Goal: Task Accomplishment & Management: Manage account settings

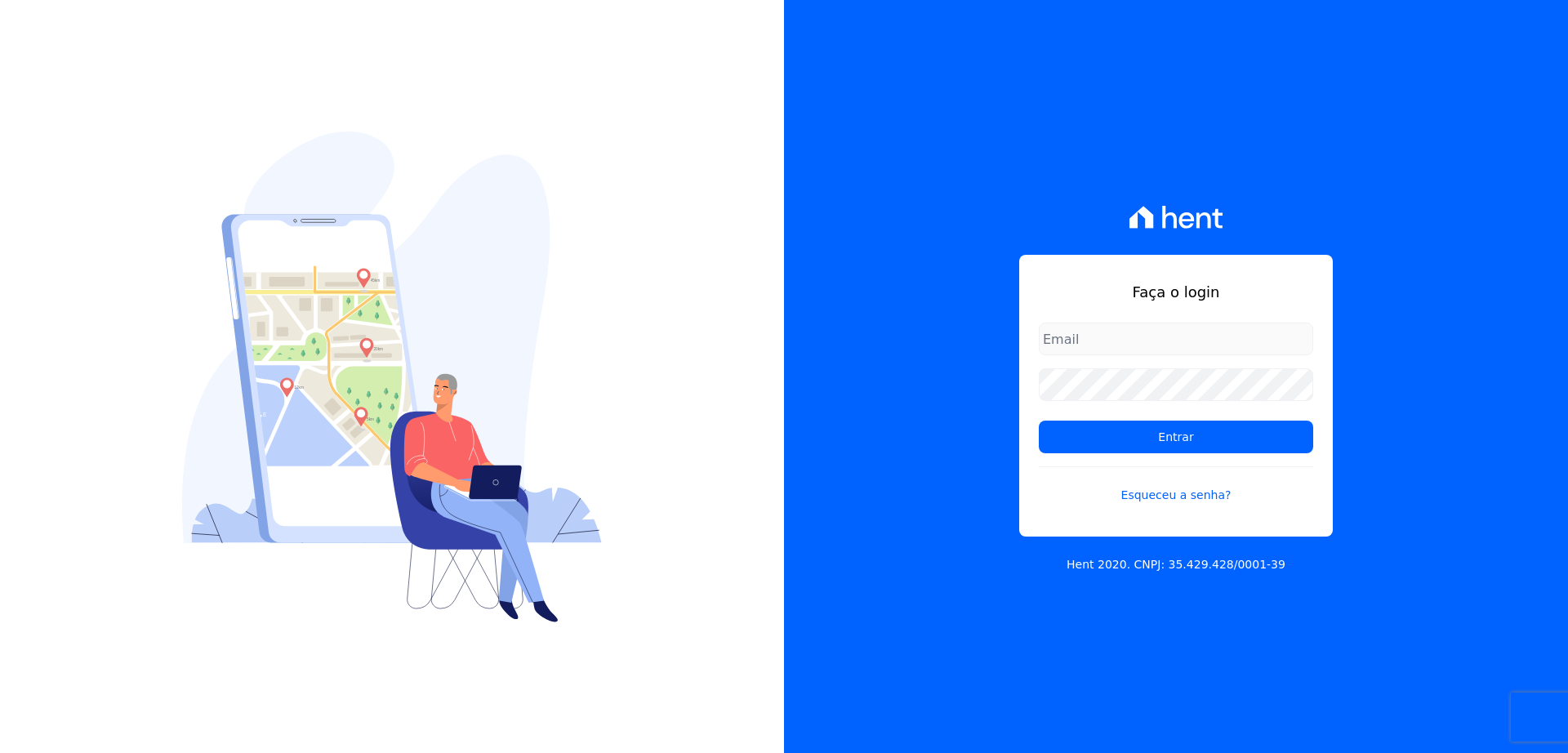
click at [1073, 319] on div "Faça o login Entrar Esqueceu a senha?" at bounding box center [1176, 395] width 314 height 282
click at [1076, 333] on input "email" at bounding box center [1176, 339] width 275 height 33
type input "thiago@apiceincorporadora.com.br"
click at [1039, 420] on input "Entrar" at bounding box center [1176, 436] width 275 height 33
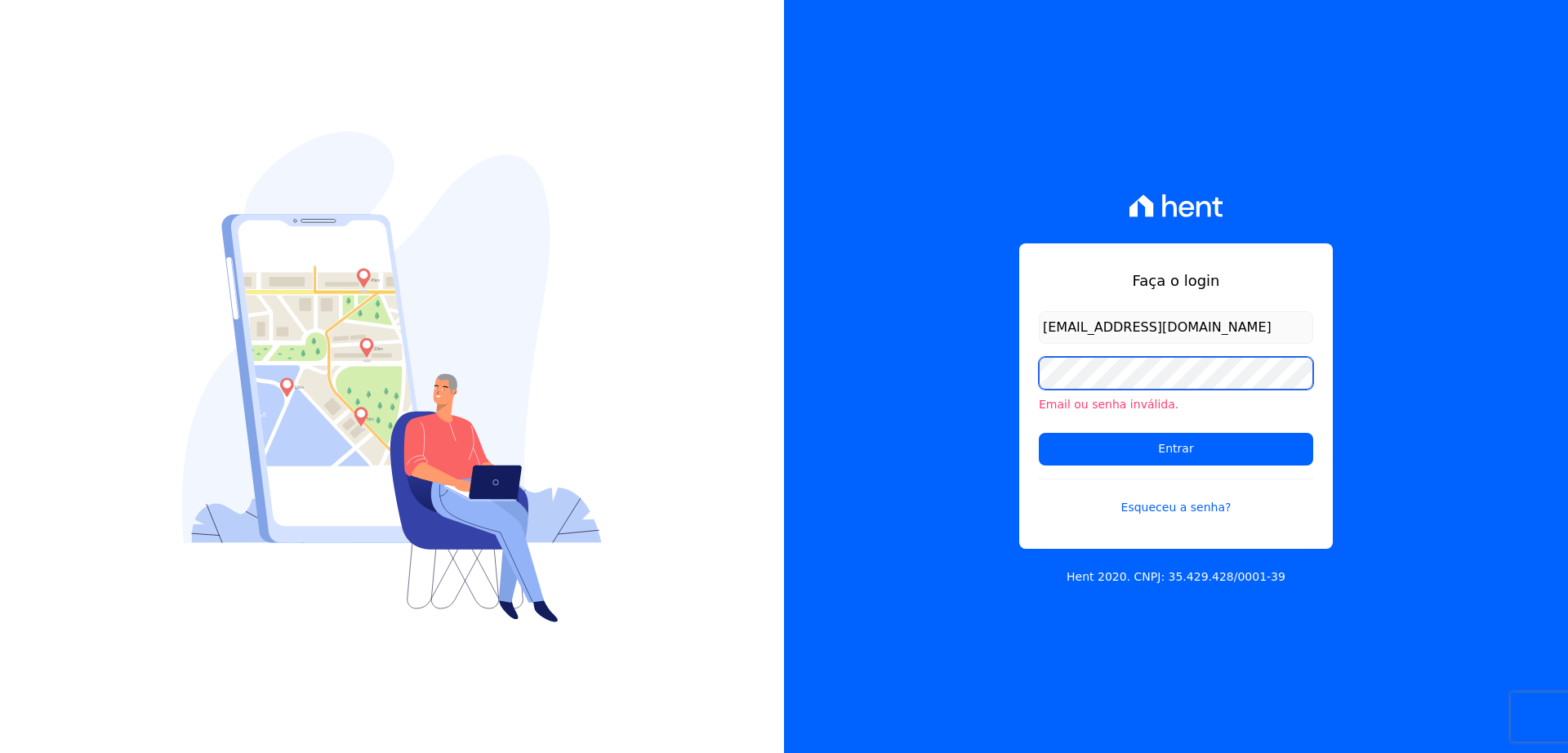
click at [1039, 433] on input "Entrar" at bounding box center [1176, 449] width 275 height 33
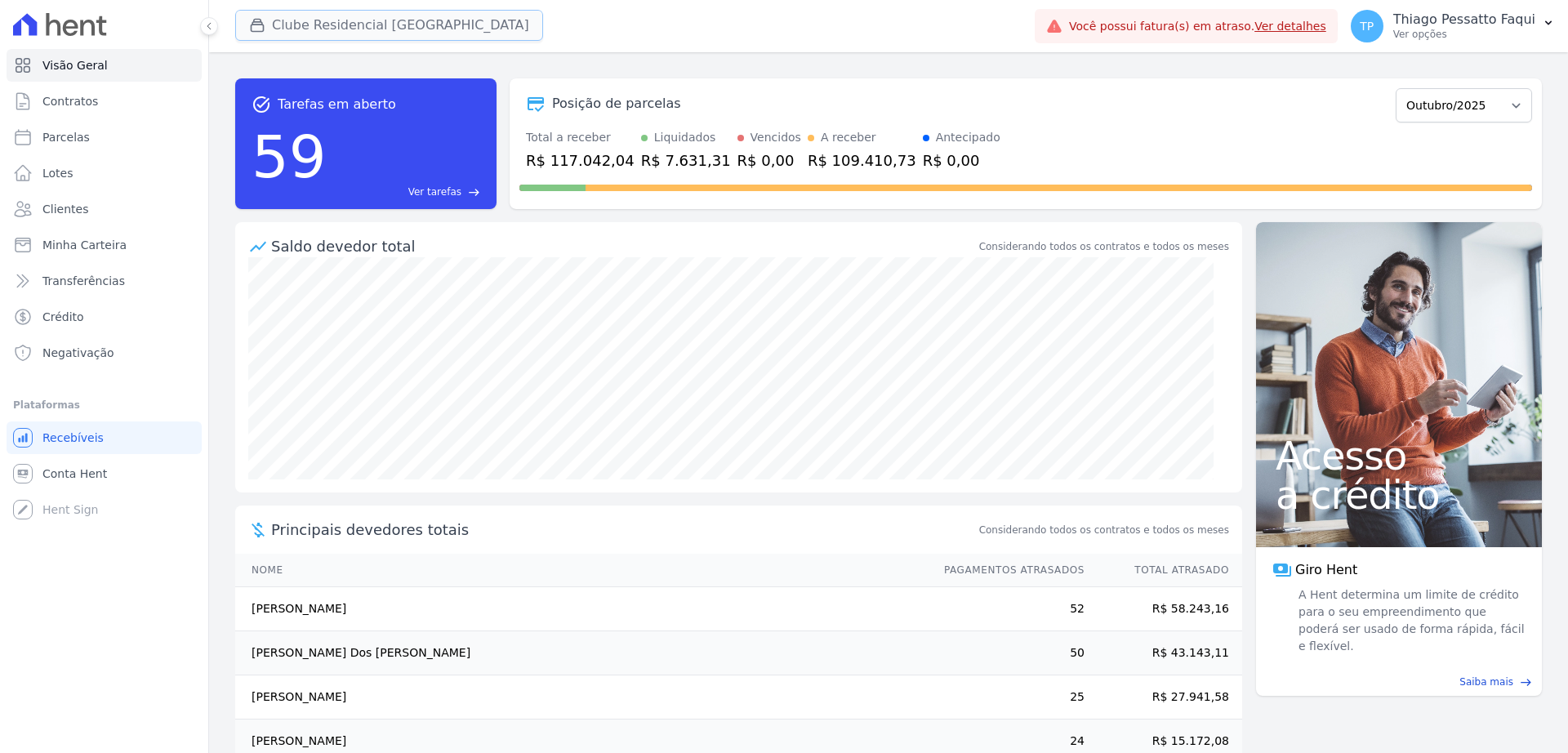
click at [286, 21] on button "Clube Residencial Saint Louis" at bounding box center [390, 25] width 308 height 31
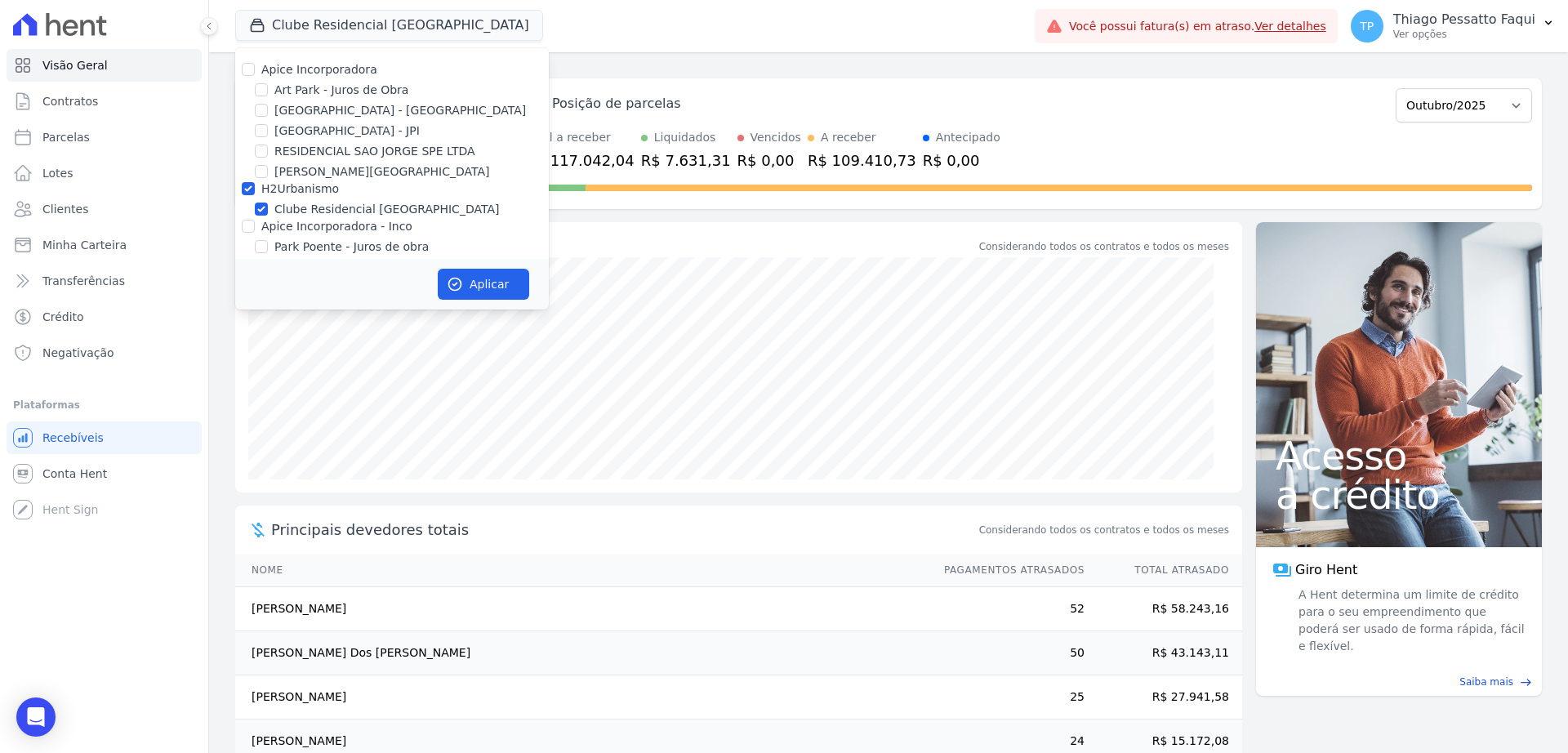
click at [284, 79] on div "Apice Incorporadora Art Park - Juros de Obra Arty Park - Gravatai Arty Park - J…" at bounding box center [392, 179] width 314 height 262
click at [291, 193] on label "H2Urbanismo" at bounding box center [301, 188] width 78 height 13
click at [255, 193] on input "H2Urbanismo" at bounding box center [248, 188] width 13 height 13
checkbox input "false"
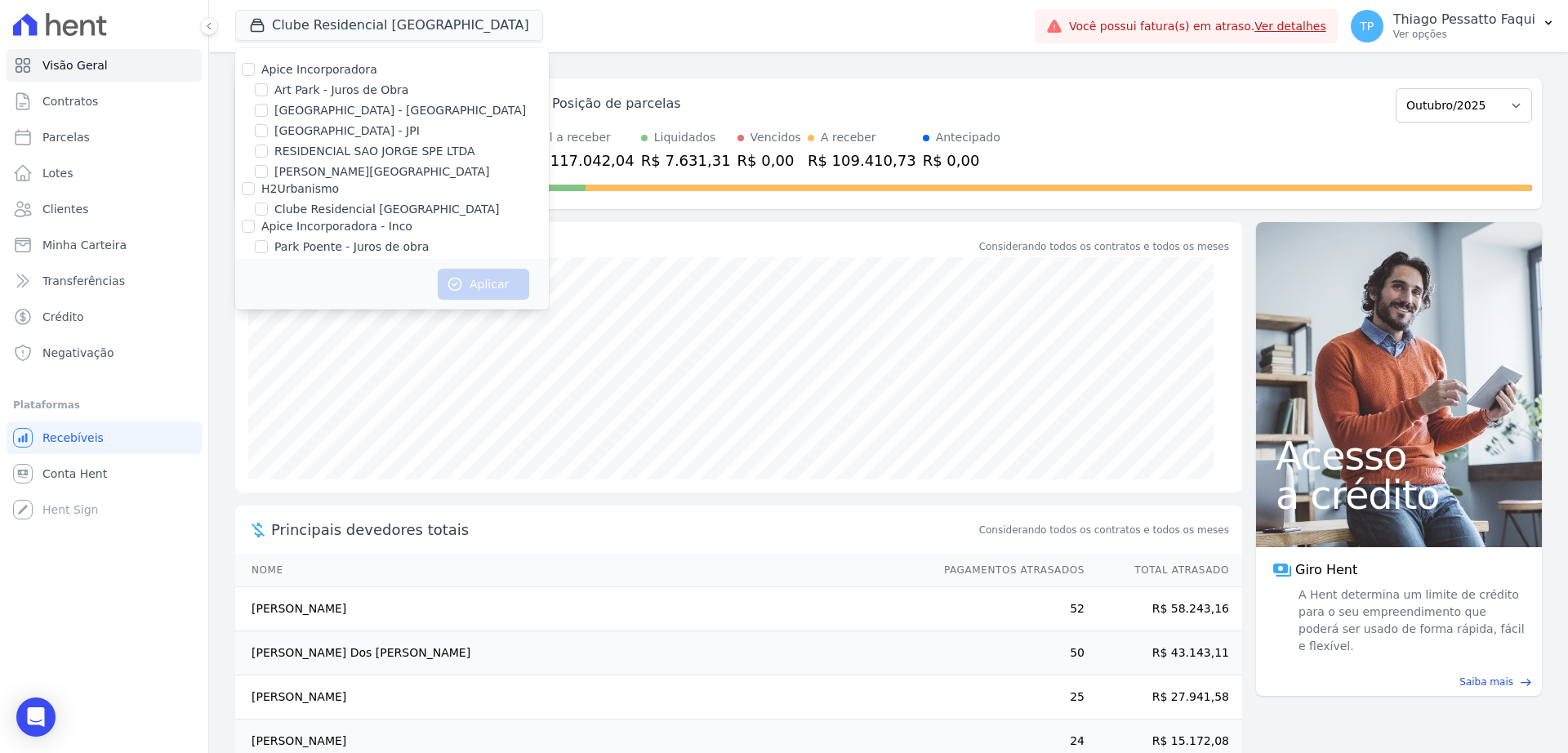
click at [331, 106] on label "[GEOGRAPHIC_DATA] - [GEOGRAPHIC_DATA]" at bounding box center [400, 110] width 252 height 17
click at [268, 106] on input "[GEOGRAPHIC_DATA] - [GEOGRAPHIC_DATA]" at bounding box center [261, 110] width 13 height 13
checkbox input "true"
click at [326, 136] on label "[GEOGRAPHIC_DATA] - JPI" at bounding box center [348, 131] width 146 height 17
click at [268, 136] on input "[GEOGRAPHIC_DATA] - JPI" at bounding box center [261, 130] width 13 height 13
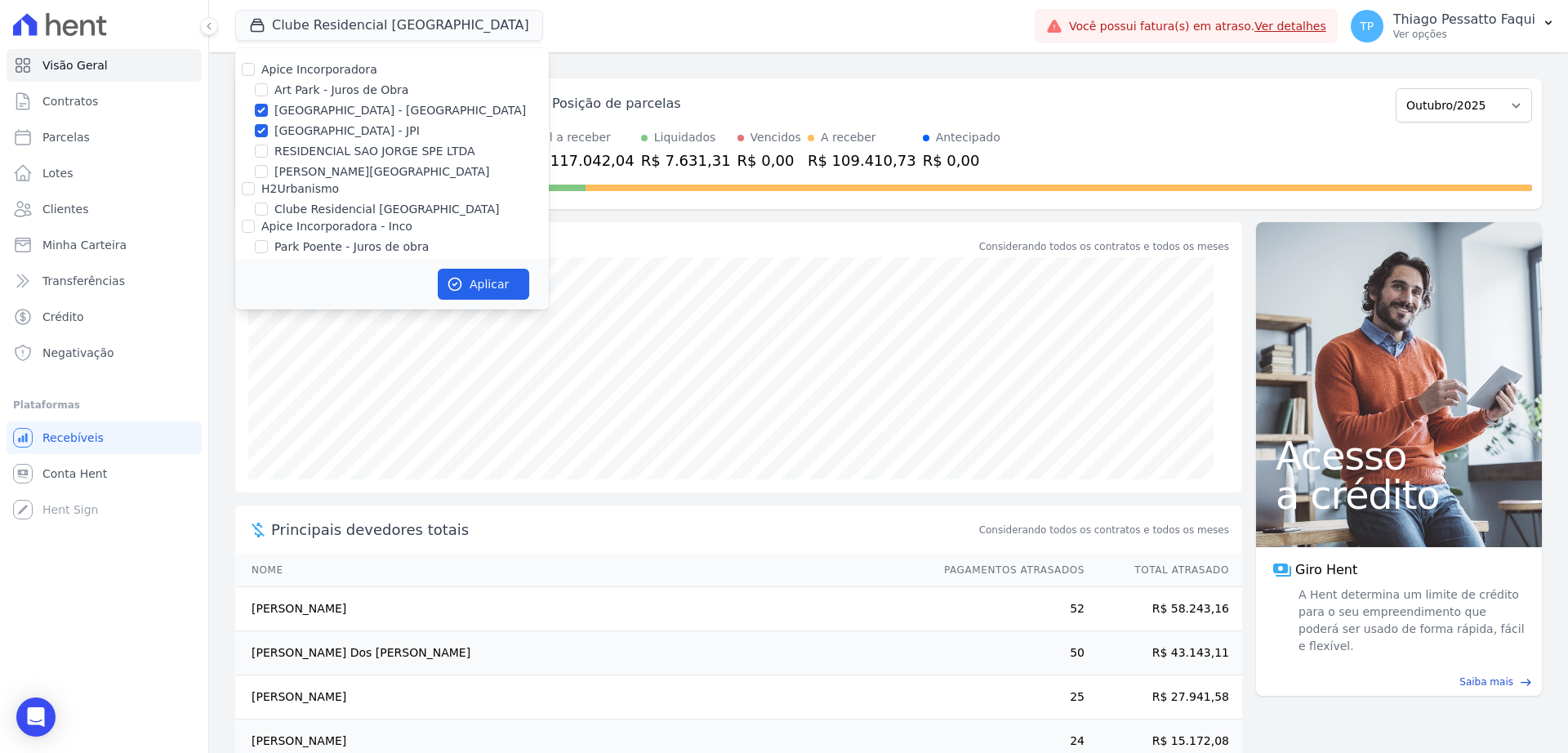
click at [327, 137] on label "[GEOGRAPHIC_DATA] - JPI" at bounding box center [348, 131] width 146 height 17
click at [268, 137] on input "[GEOGRAPHIC_DATA] - JPI" at bounding box center [261, 130] width 13 height 13
checkbox input "false"
click at [478, 281] on button "Aplicar" at bounding box center [483, 284] width 92 height 31
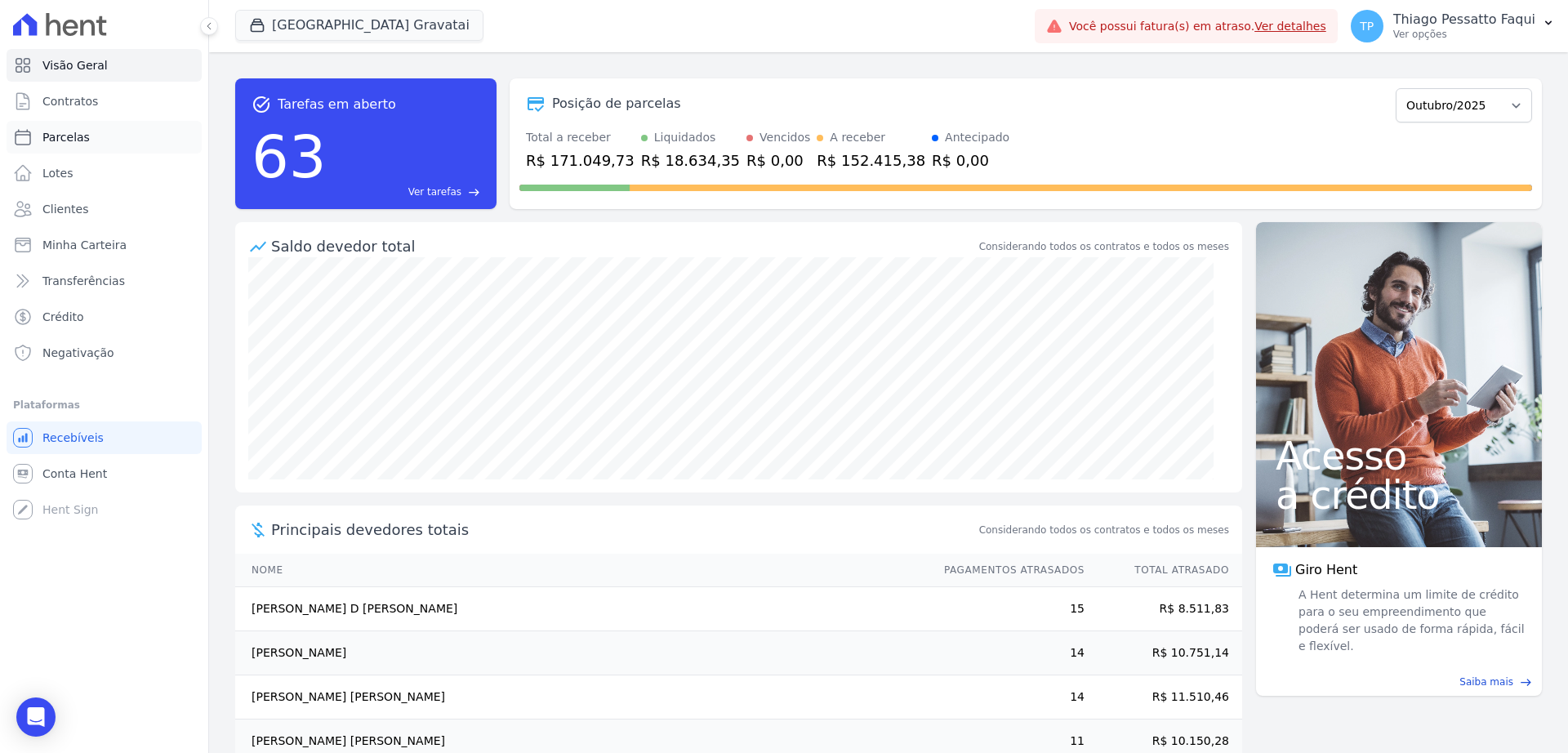
click at [81, 142] on span "Parcelas" at bounding box center [66, 137] width 47 height 16
click at [107, 144] on link "Parcelas" at bounding box center [104, 137] width 195 height 33
select select
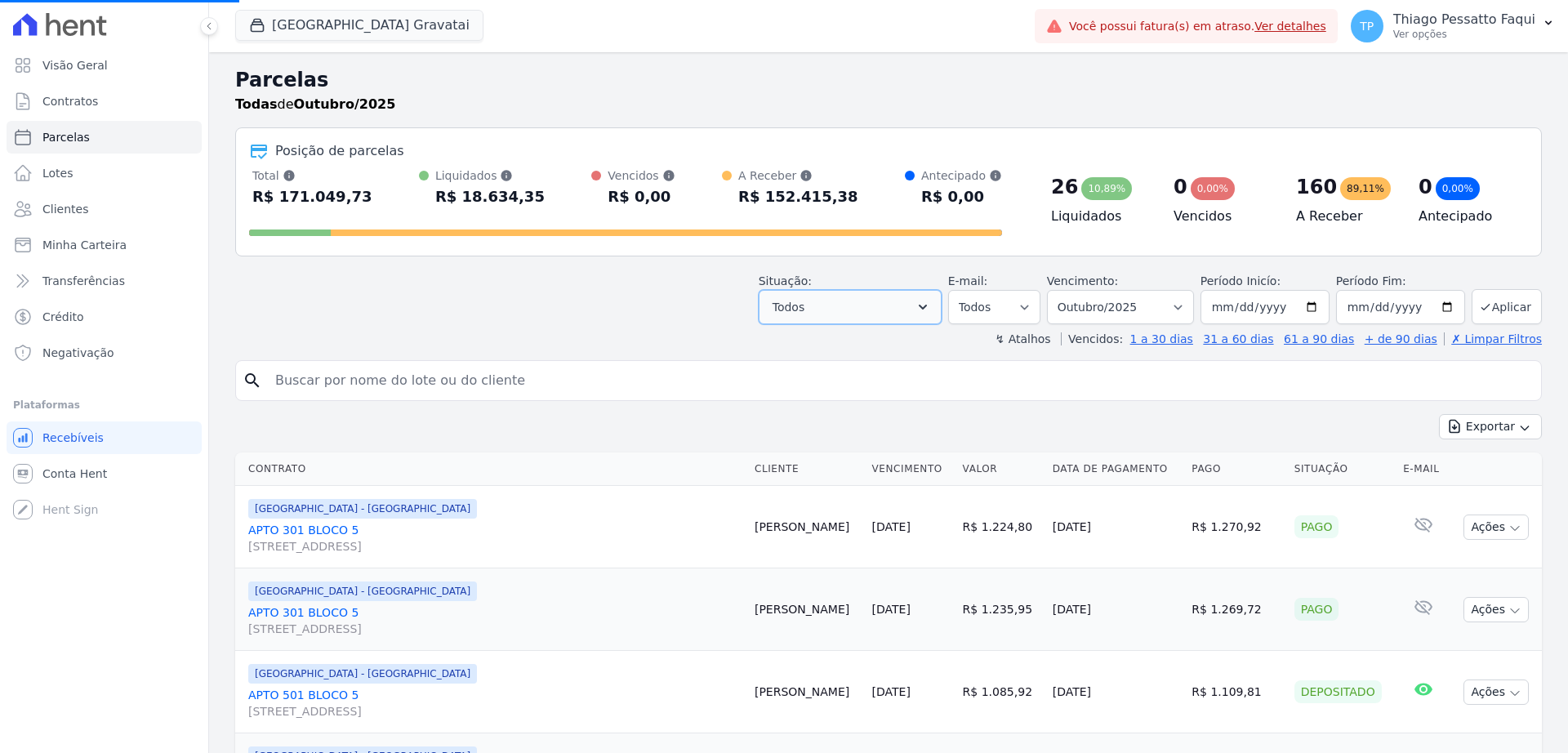
click at [835, 317] on button "Todos" at bounding box center [850, 307] width 183 height 34
select select
click at [1116, 311] on select "Filtrar por período ──────── Todos os meses Dezembro/2023 Janeiro/2024 Fevereir…" at bounding box center [1121, 307] width 147 height 34
select select "12/2025"
click at [1055, 290] on select "Filtrar por período ──────── Todos os meses Dezembro/2023 Janeiro/2024 Fevereir…" at bounding box center [1121, 307] width 147 height 34
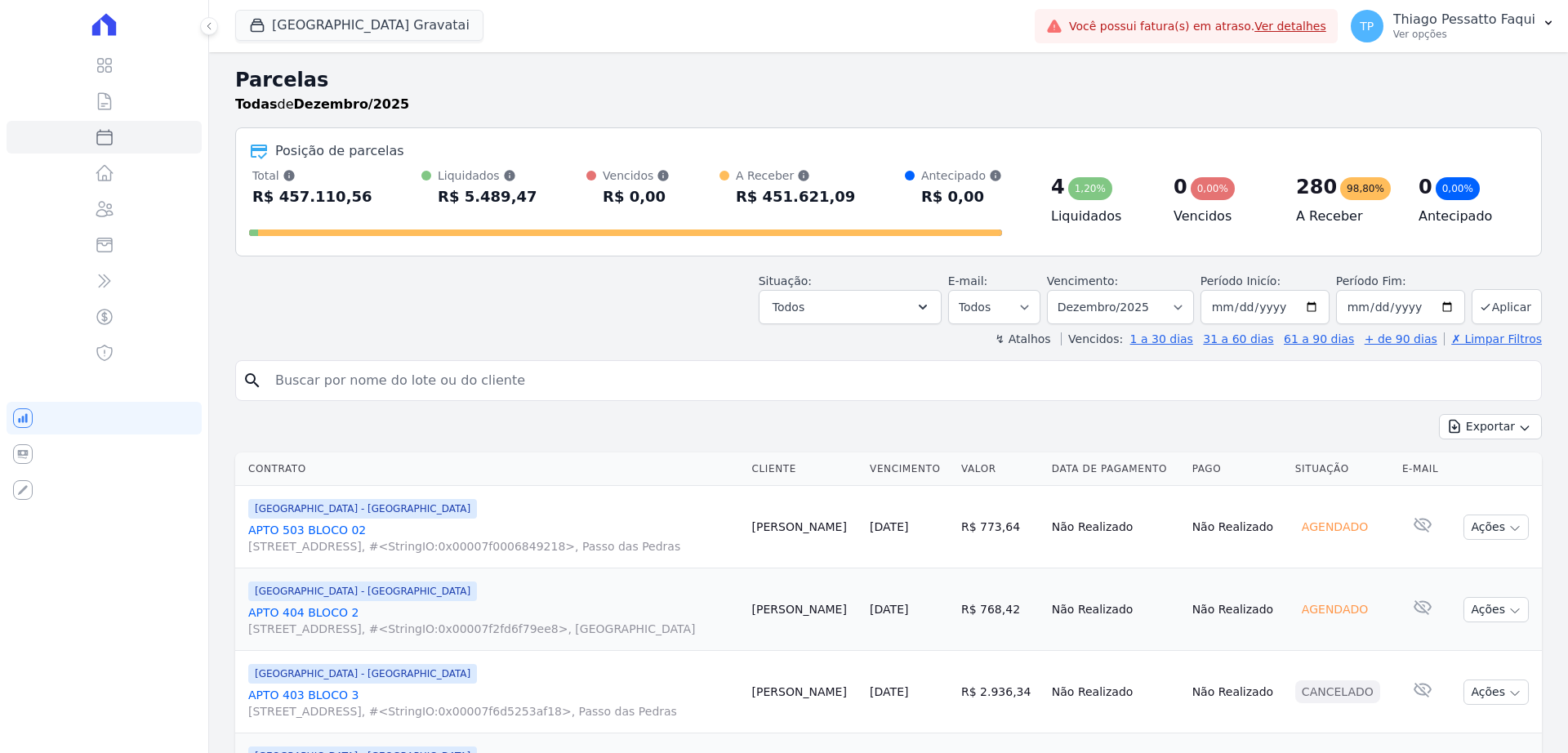
select select
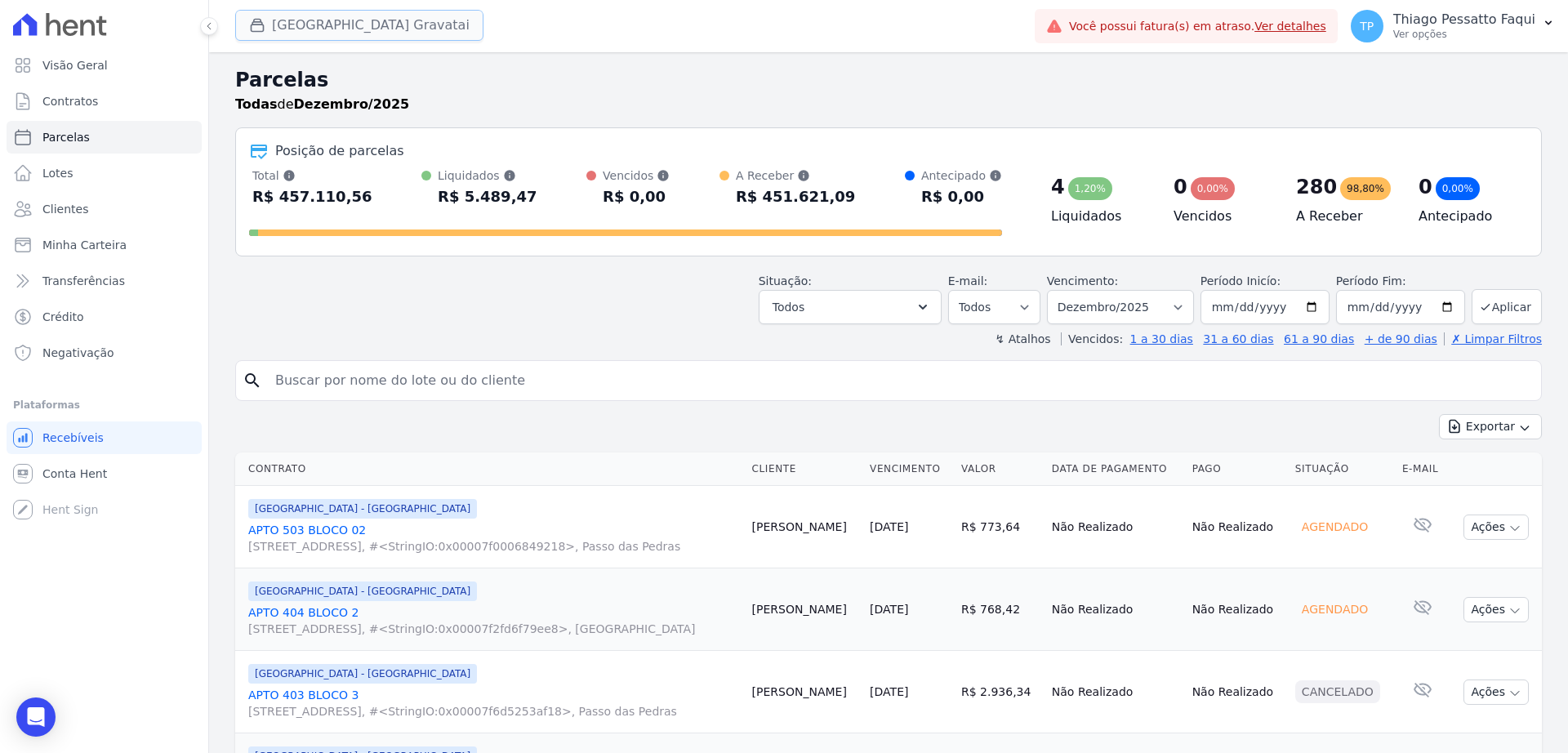
click at [319, 34] on button "[GEOGRAPHIC_DATA] Gravatai" at bounding box center [360, 25] width 249 height 31
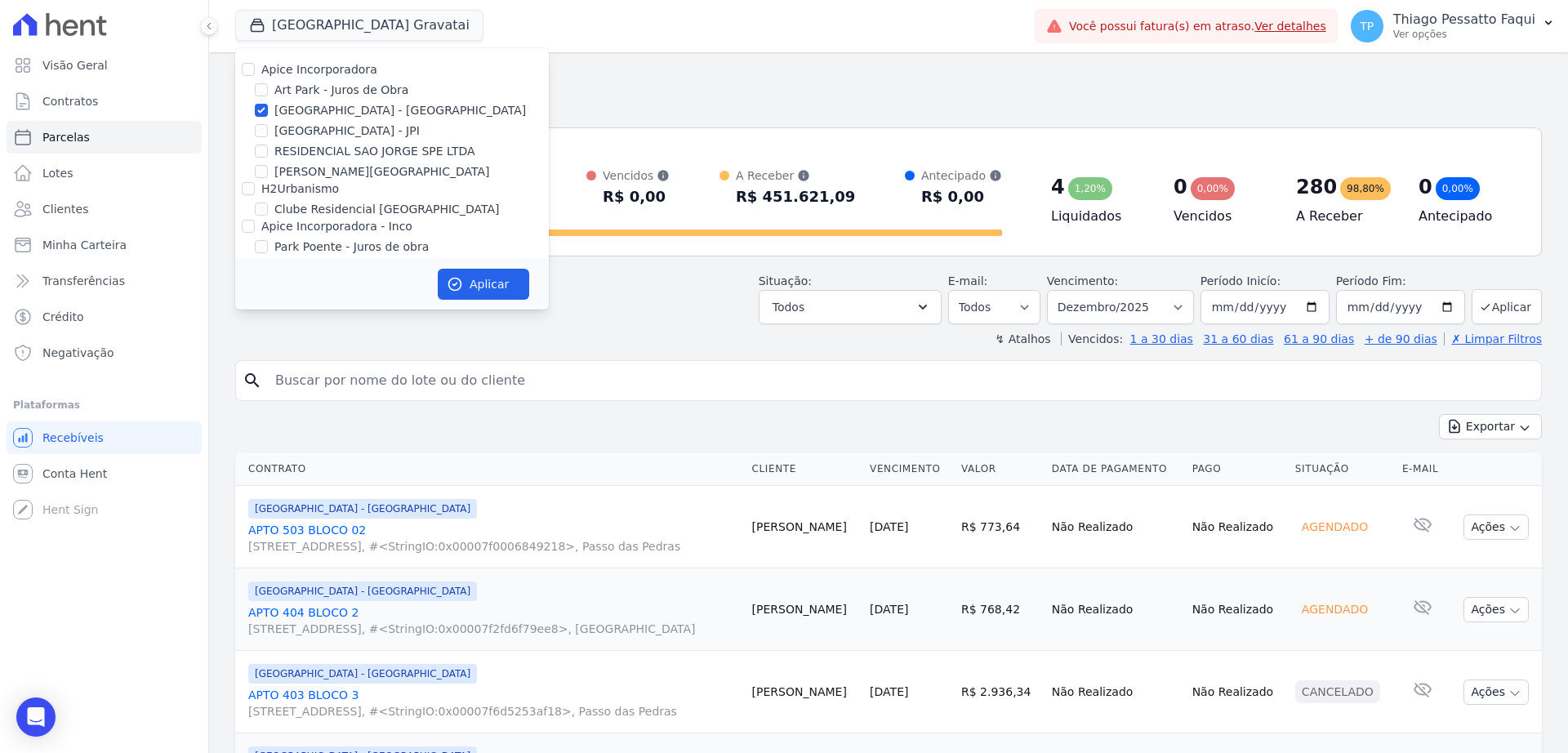
click at [351, 110] on label "[GEOGRAPHIC_DATA] - [GEOGRAPHIC_DATA]" at bounding box center [400, 110] width 252 height 17
click at [268, 110] on input "[GEOGRAPHIC_DATA] - [GEOGRAPHIC_DATA]" at bounding box center [261, 110] width 13 height 13
checkbox input "false"
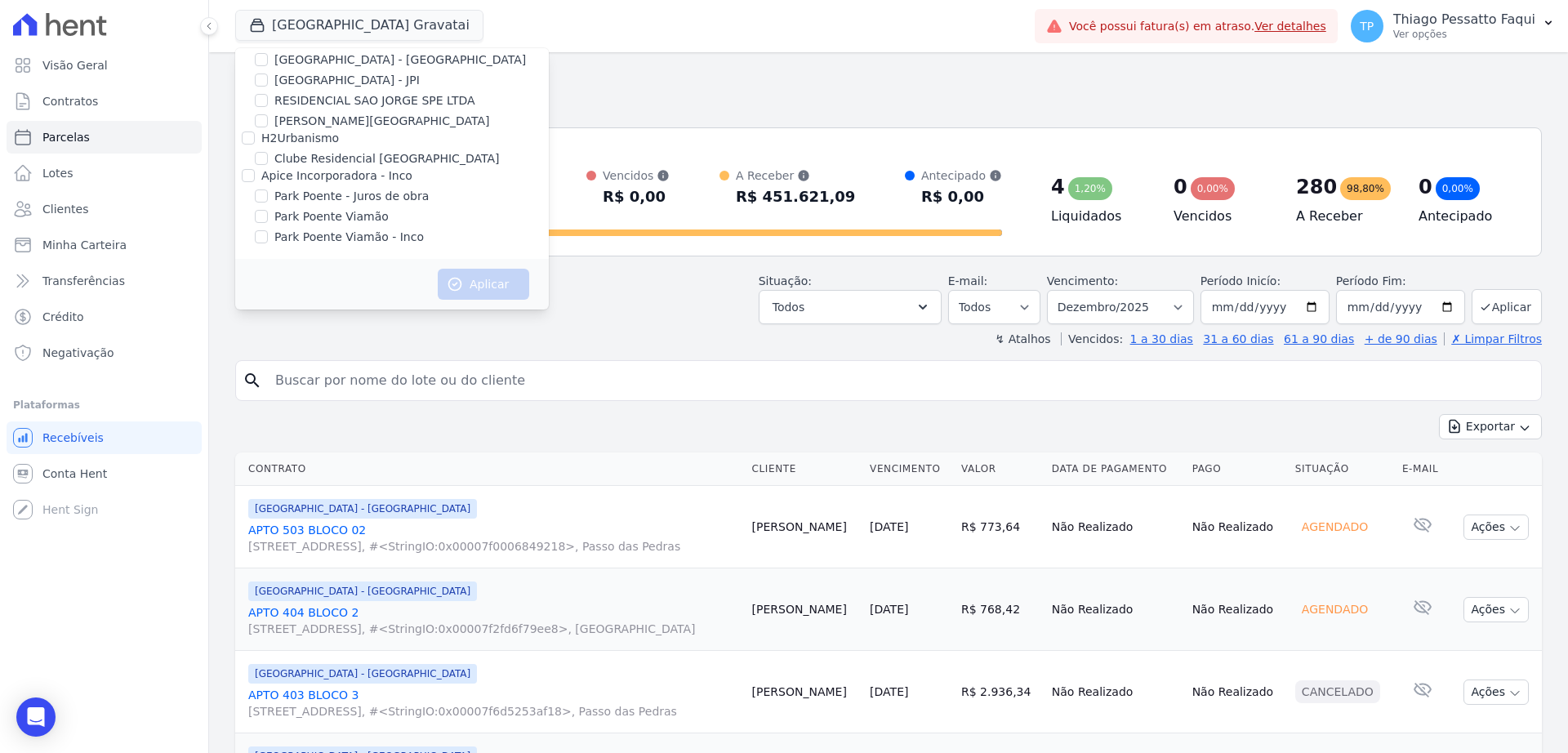
click at [348, 176] on label "Apice Incorporadora - Inco" at bounding box center [337, 175] width 151 height 13
click at [255, 176] on input "Apice Incorporadora - Inco" at bounding box center [248, 175] width 13 height 13
checkbox input "true"
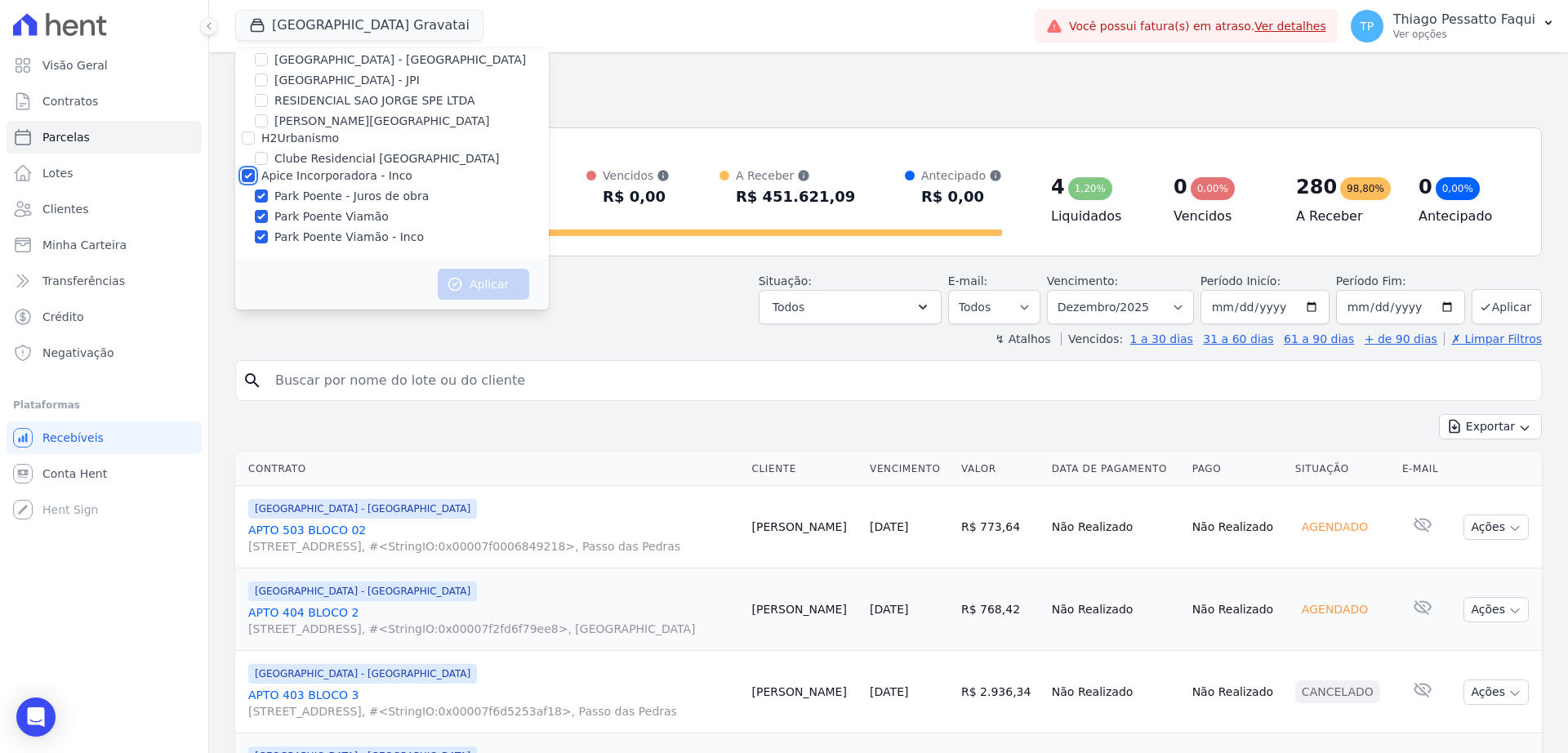
checkbox input "true"
click at [359, 200] on label "Park Poente - Juros de obra" at bounding box center [352, 196] width 155 height 17
click at [268, 200] on input "Park Poente - Juros de obra" at bounding box center [261, 196] width 13 height 13
checkbox input "false"
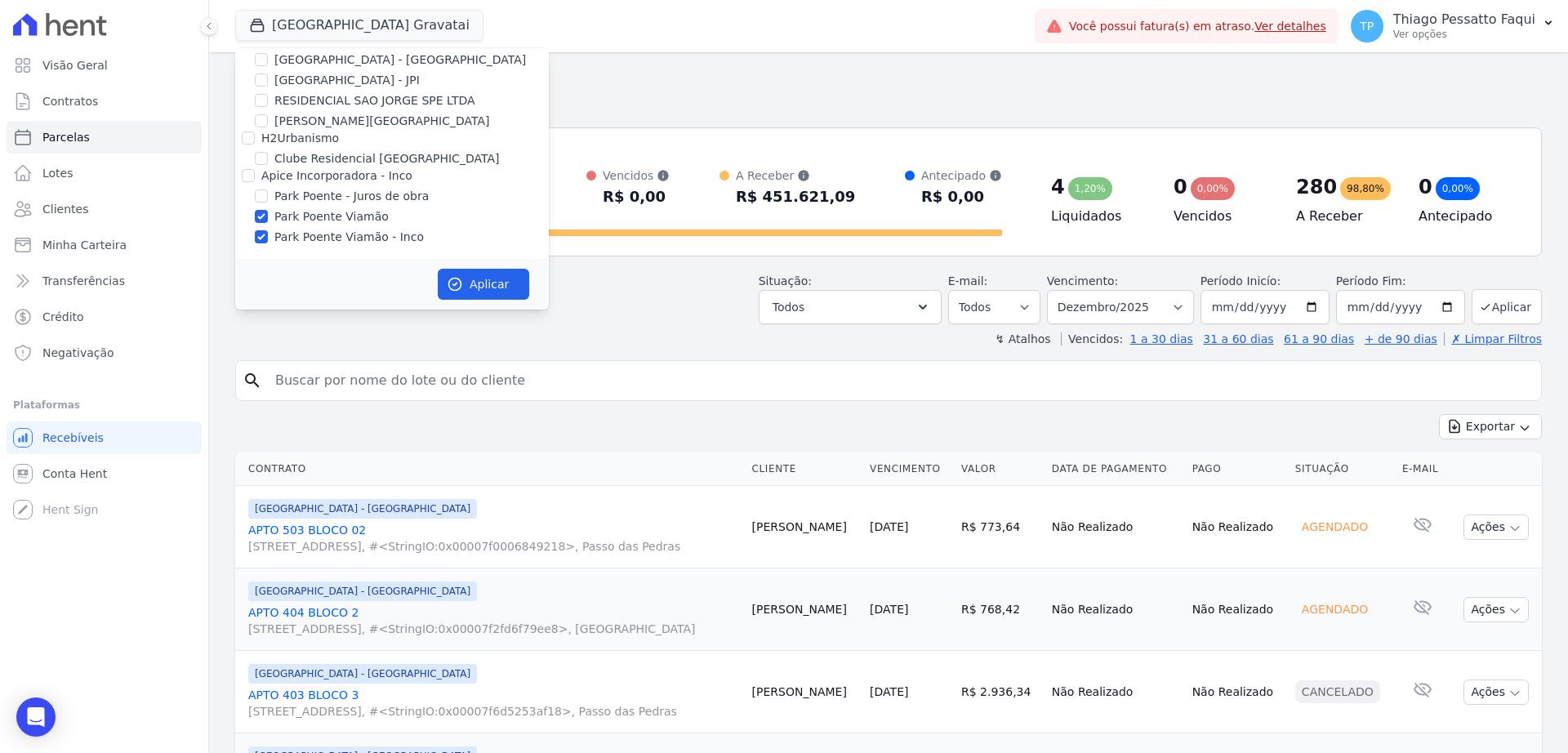
click at [380, 243] on label "Park Poente Viamão - Inco" at bounding box center [350, 237] width 150 height 17
click at [268, 243] on input "Park Poente Viamão - Inco" at bounding box center [261, 237] width 13 height 13
checkbox input "false"
click at [461, 282] on icon "button" at bounding box center [454, 284] width 16 height 16
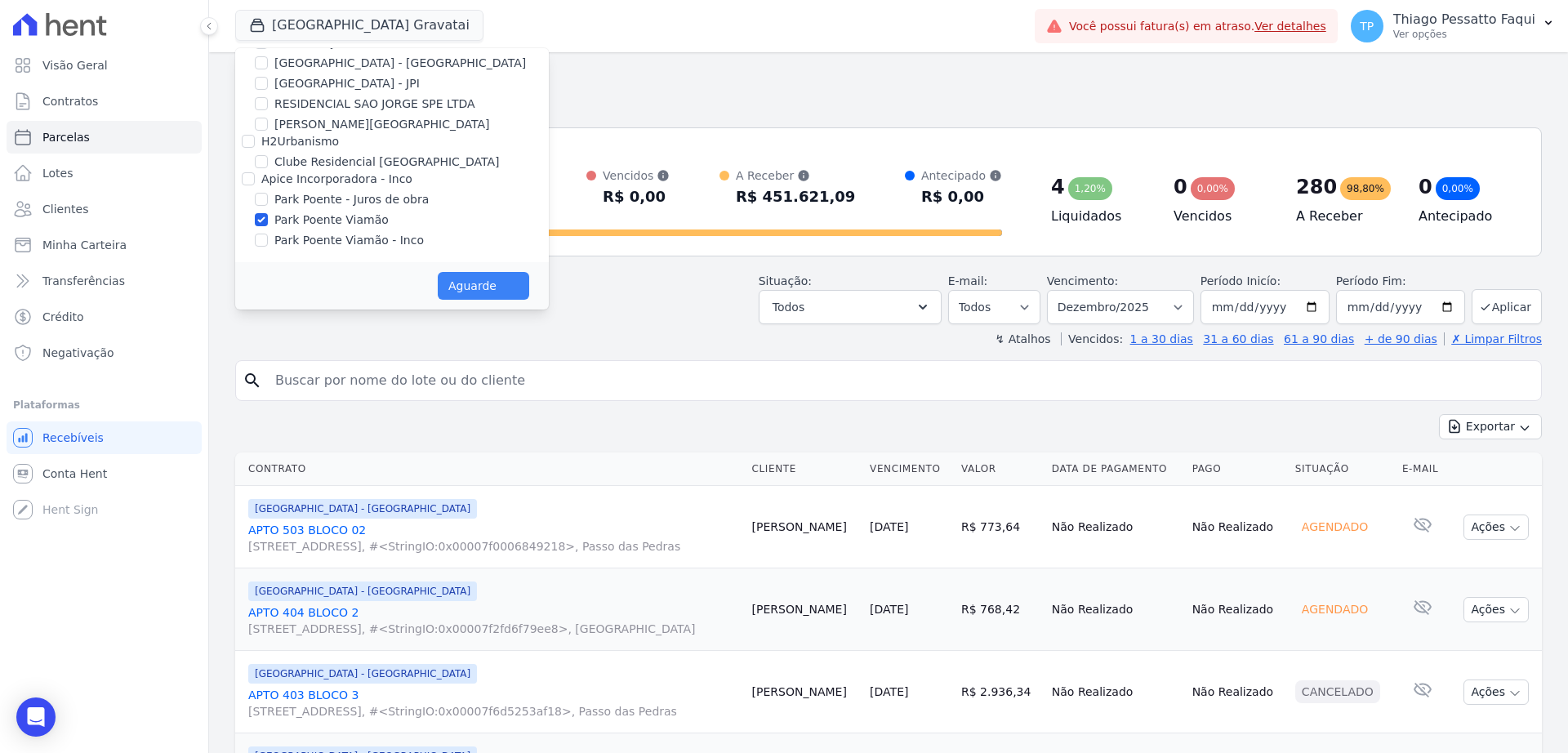
select select
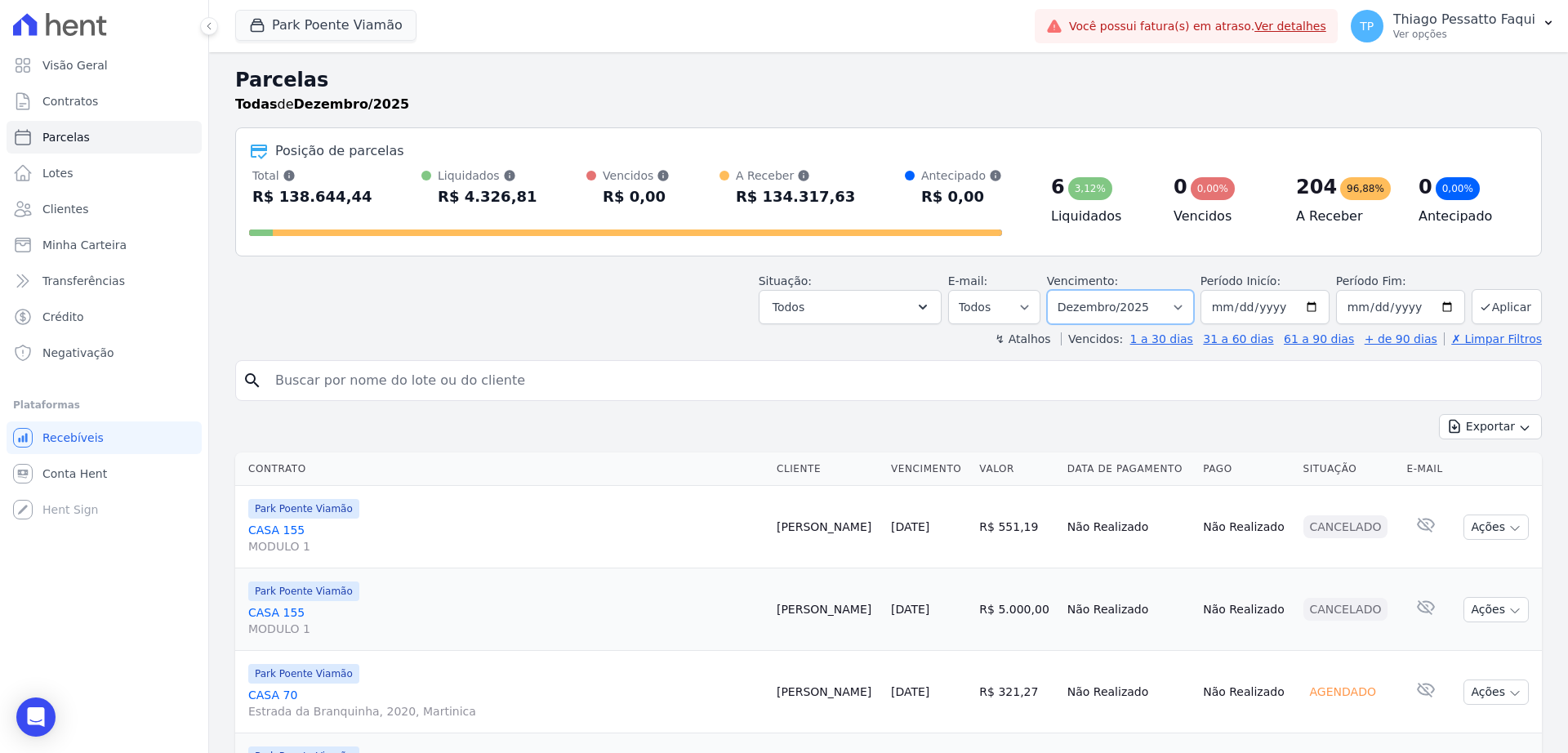
click at [1096, 290] on select "Filtrar por período ──────── Todos os meses Novembro/2022 Dezembro/2022 Janeiro…" at bounding box center [1121, 307] width 147 height 34
select select "all"
click at [1055, 290] on select "Filtrar por período ──────── Todos os meses Novembro/2022 Dezembro/2022 Janeiro…" at bounding box center [1121, 307] width 147 height 34
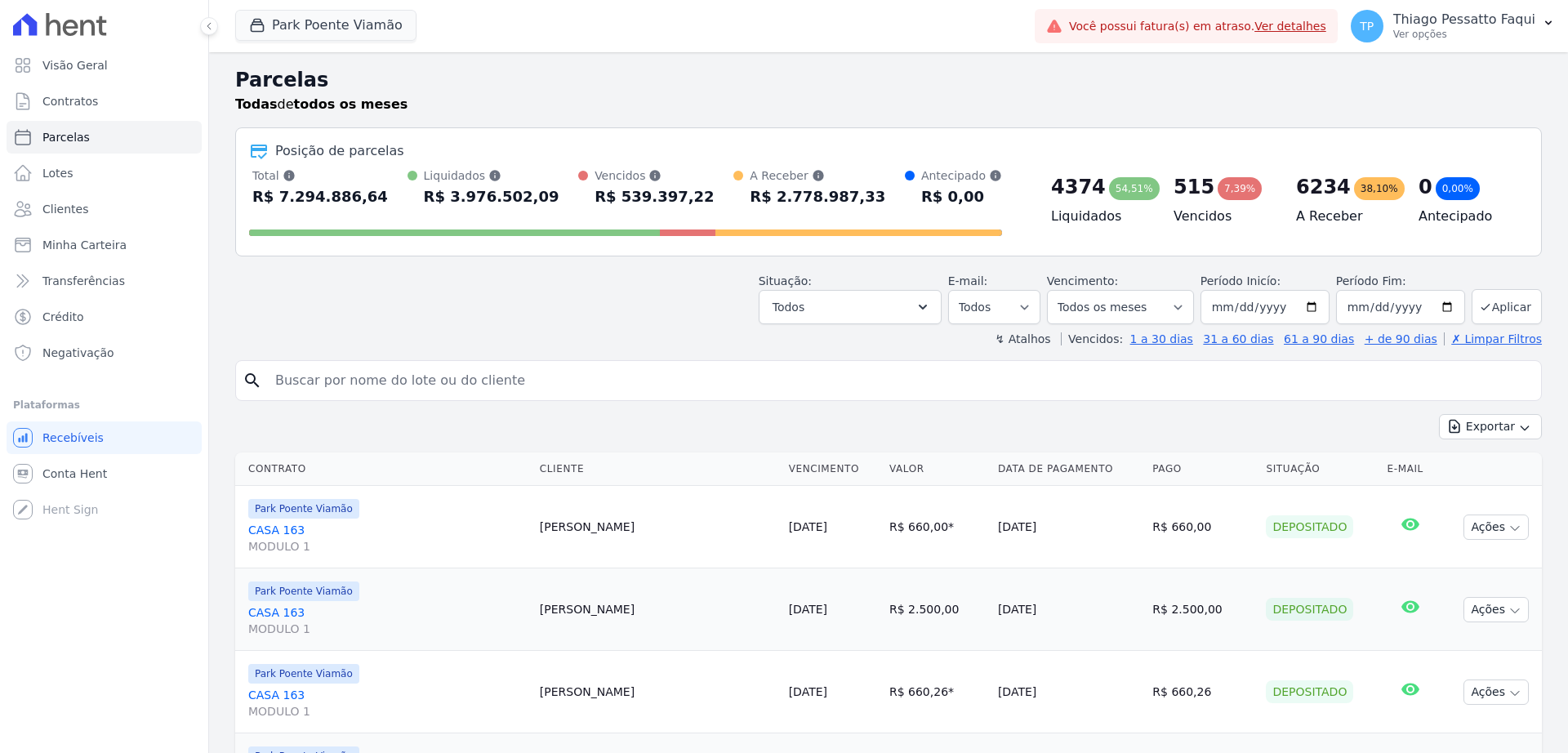
select select
drag, startPoint x: 773, startPoint y: 195, endPoint x: 855, endPoint y: 194, distance: 82.0
click at [855, 194] on div "Total Soma das parcelas pagas, vencidas, em aberto e agendadas. Não considera p…" at bounding box center [625, 189] width 753 height 43
copy div "2.778.987,33"
click at [394, 330] on header "Parcelas Todas de todos os meses Posição de parcelas Total Soma das parcelas pa…" at bounding box center [889, 206] width 1307 height 282
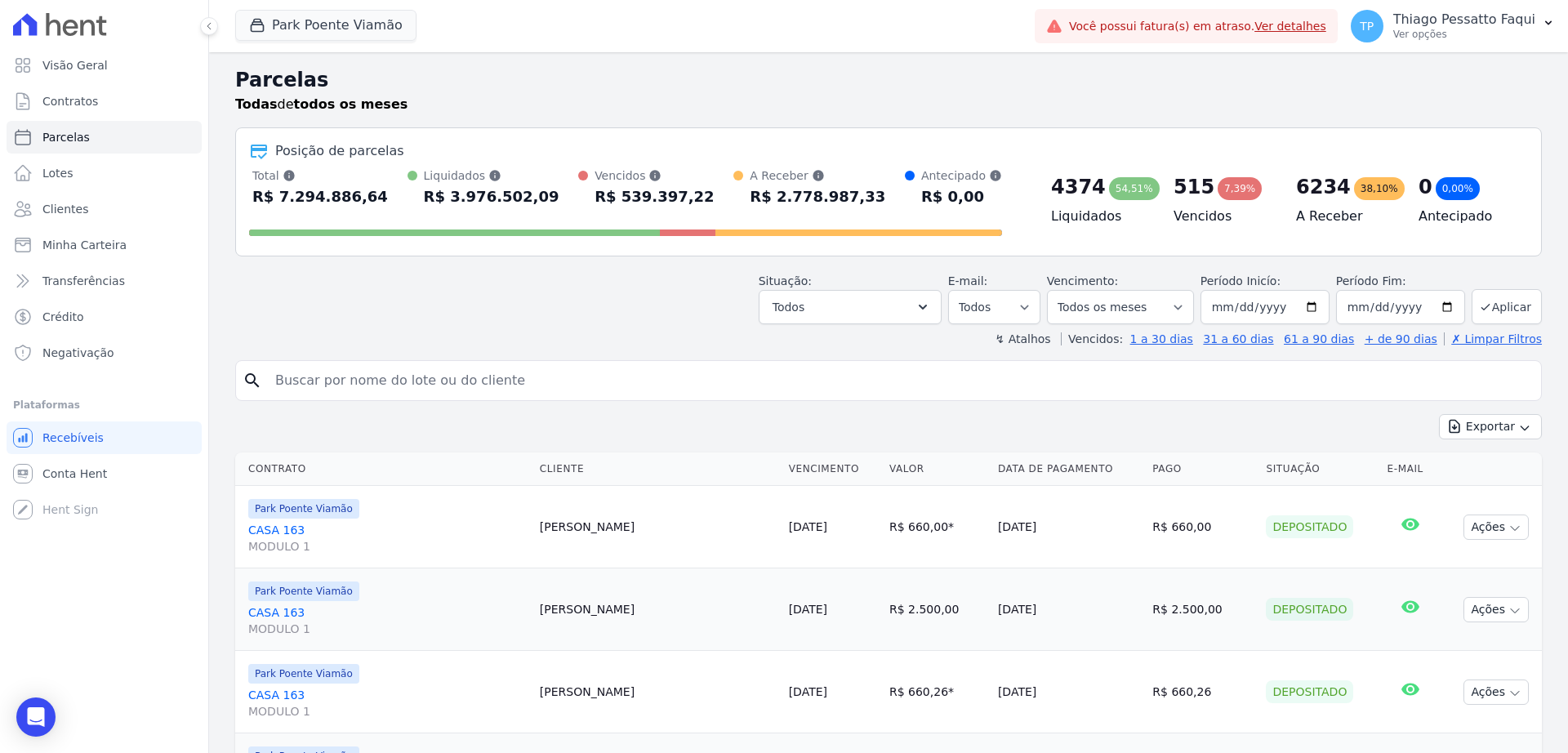
click at [394, 330] on header "Parcelas Todas de todos os meses Posição de parcelas Total Soma das parcelas pa…" at bounding box center [889, 206] width 1307 height 282
click at [335, 41] on span "Park Poente Viamão" at bounding box center [327, 26] width 182 height 33
click at [327, 35] on button "Park Poente Viamão" at bounding box center [327, 25] width 182 height 31
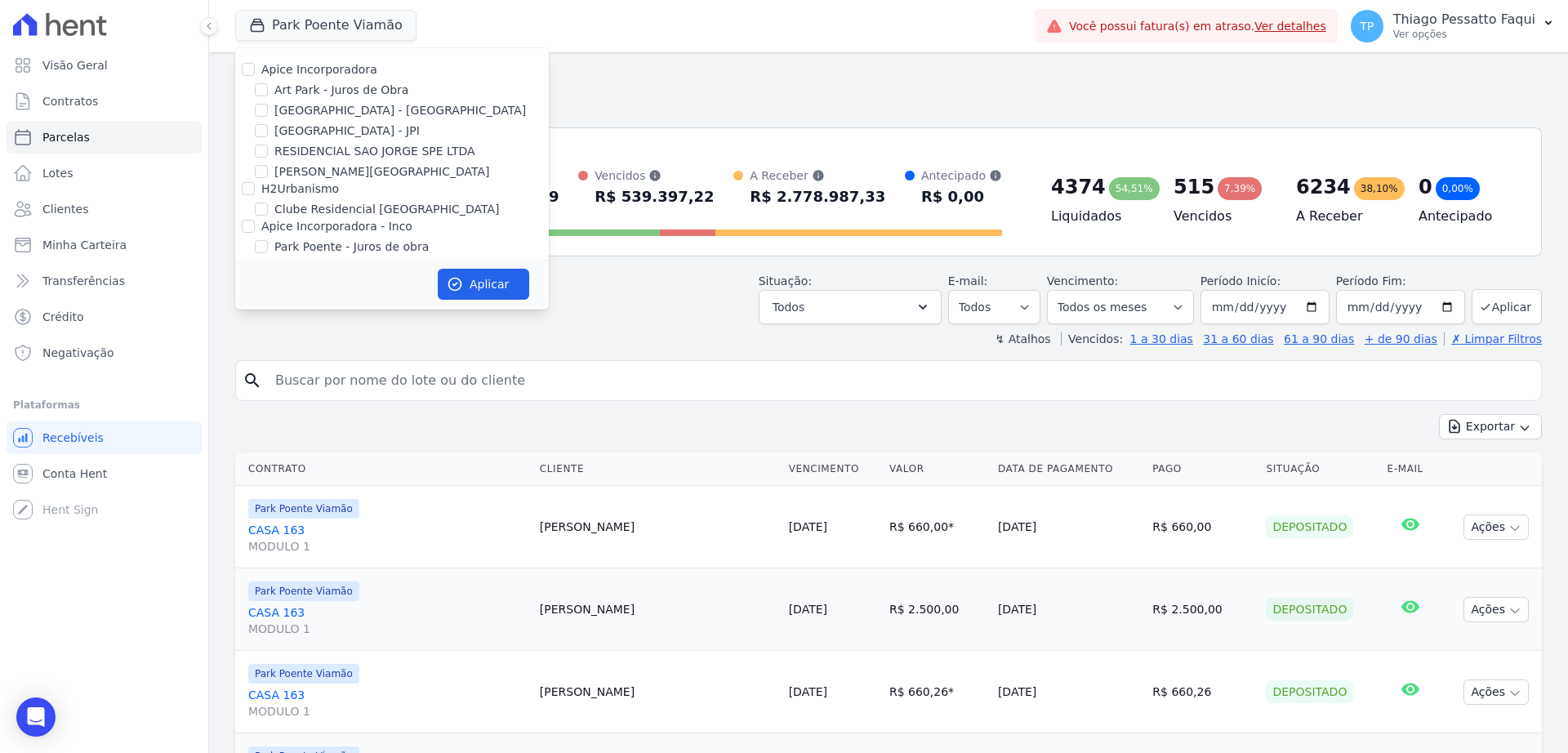
click at [303, 110] on label "[GEOGRAPHIC_DATA] - [GEOGRAPHIC_DATA]" at bounding box center [400, 110] width 252 height 17
click at [268, 110] on input "[GEOGRAPHIC_DATA] - [GEOGRAPHIC_DATA]" at bounding box center [261, 110] width 13 height 13
checkbox input "true"
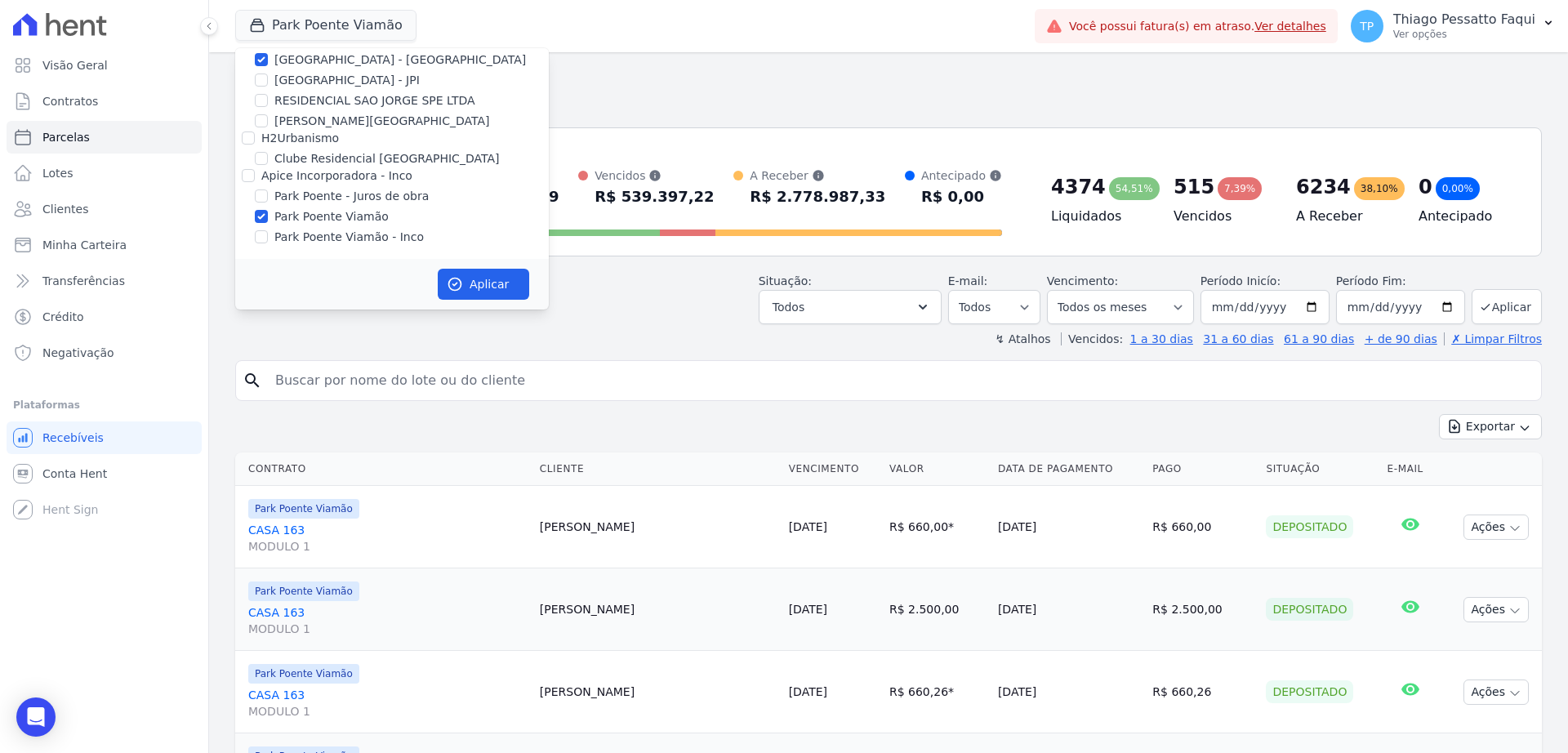
click at [328, 220] on label "Park Poente Viamão" at bounding box center [332, 217] width 115 height 17
click at [268, 220] on input "Park Poente Viamão" at bounding box center [261, 216] width 13 height 13
checkbox input "false"
click at [473, 282] on button "Aplicar" at bounding box center [483, 284] width 92 height 31
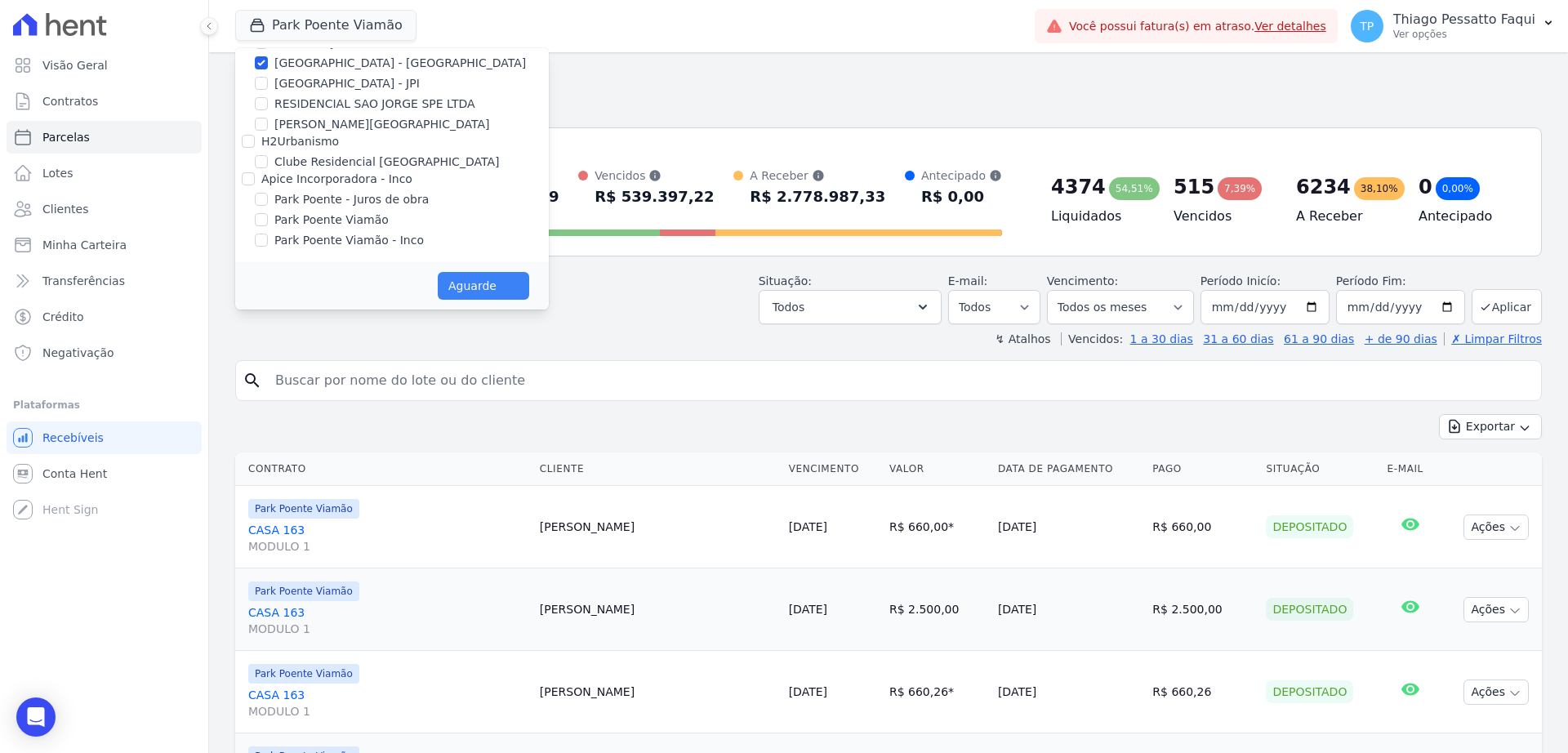
select select
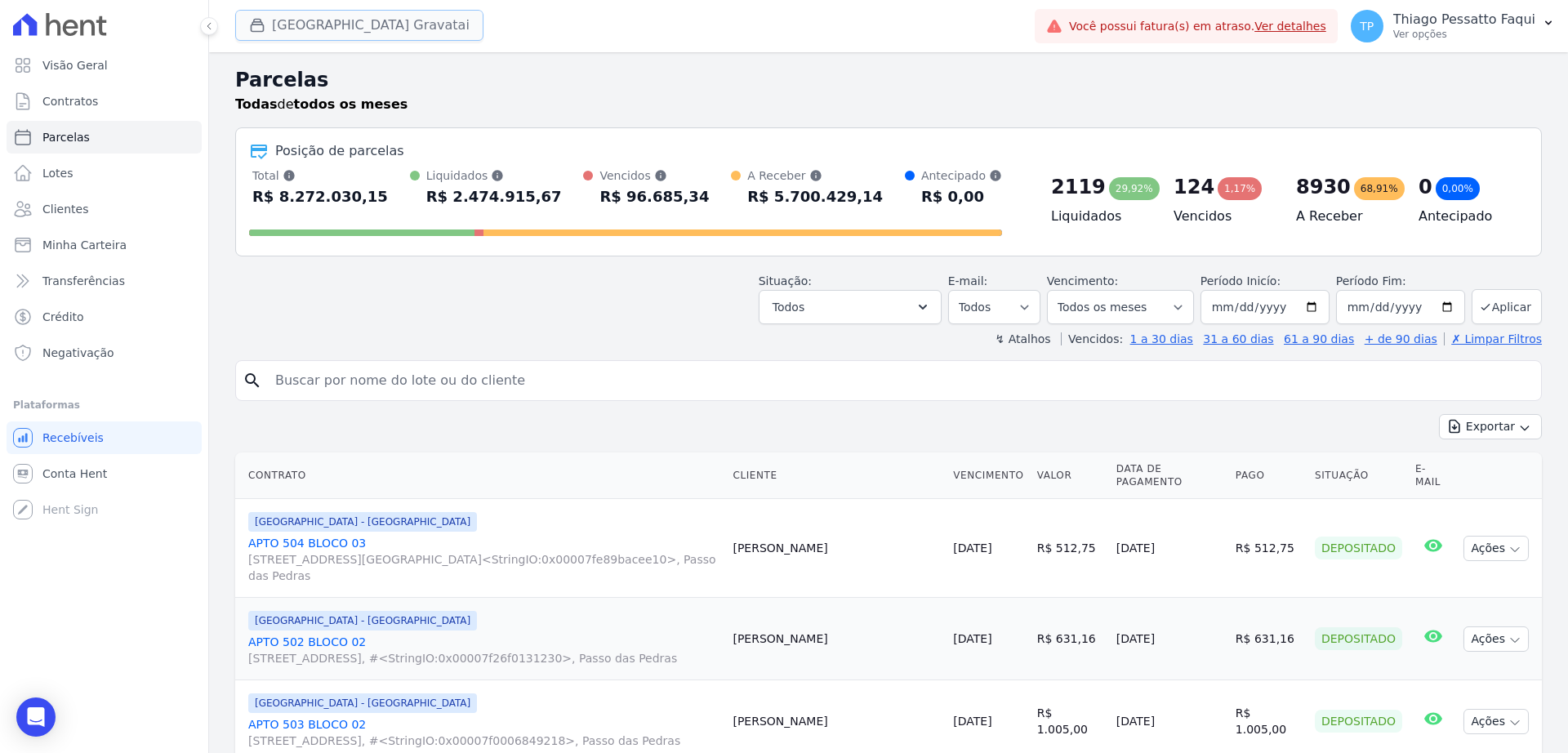
click at [308, 19] on button "[GEOGRAPHIC_DATA] Gravatai" at bounding box center [360, 25] width 249 height 31
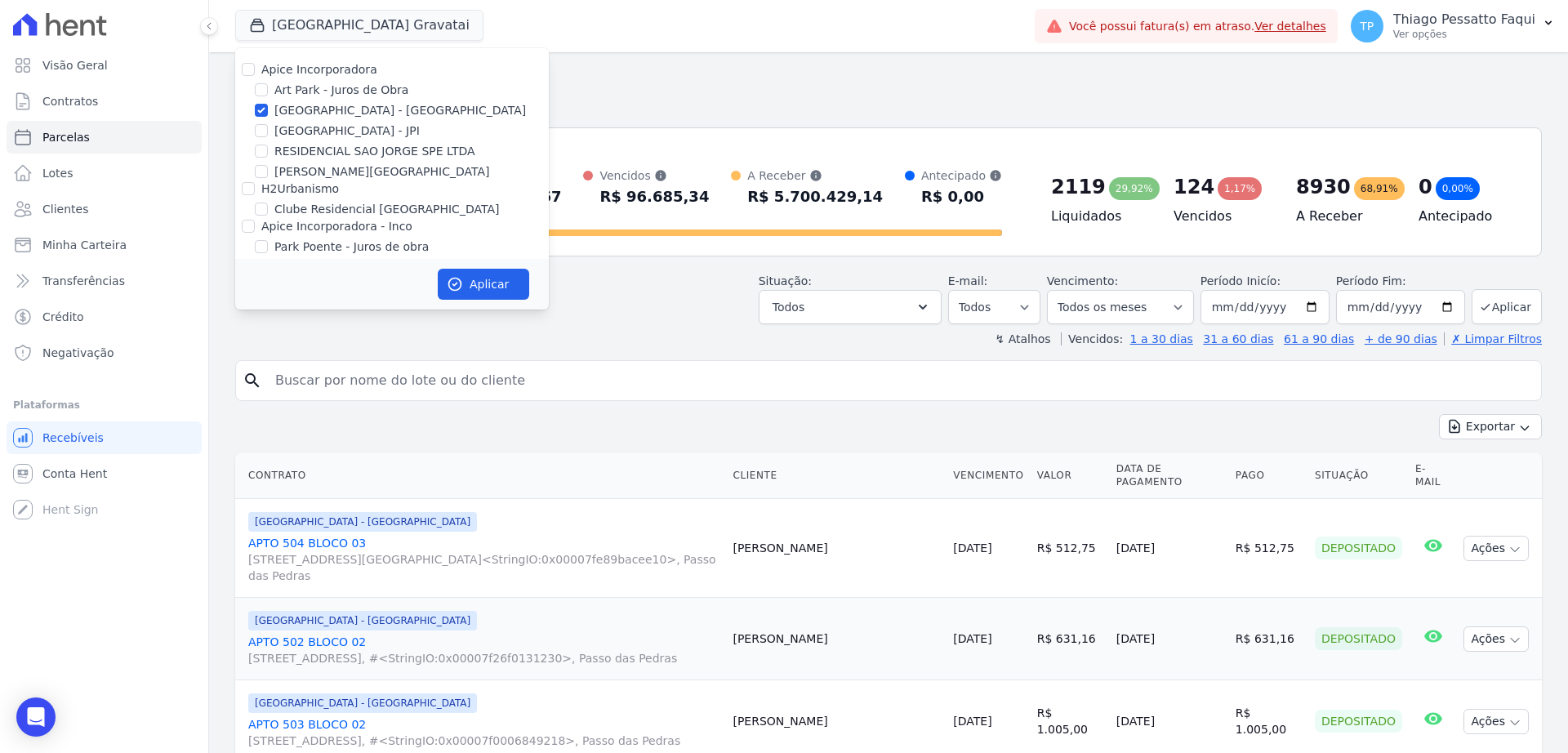
click at [323, 117] on label "[GEOGRAPHIC_DATA] - [GEOGRAPHIC_DATA]" at bounding box center [400, 110] width 252 height 17
click at [268, 117] on input "[GEOGRAPHIC_DATA] - [GEOGRAPHIC_DATA]" at bounding box center [261, 110] width 13 height 13
checkbox input "false"
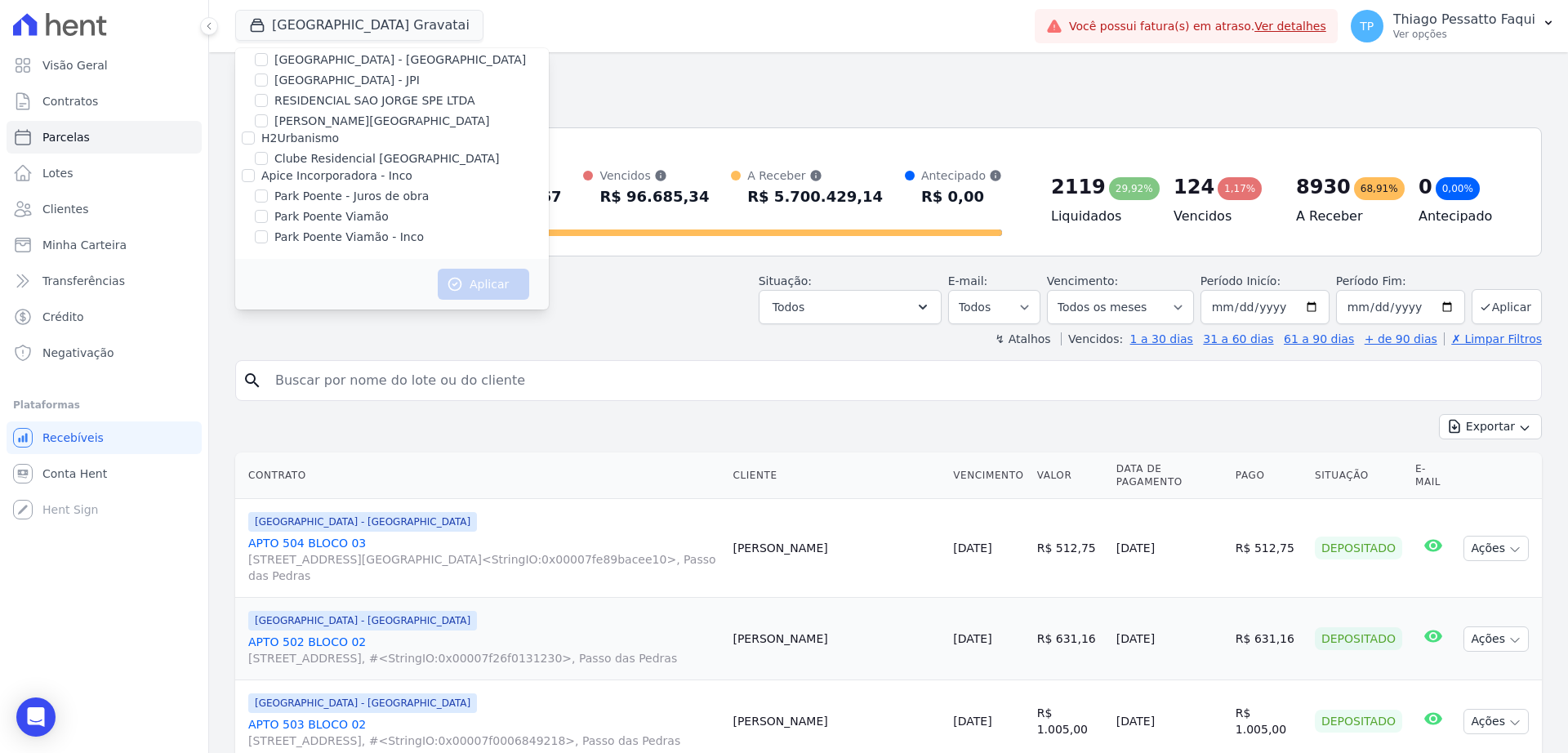
click at [346, 220] on label "Park Poente Viamão" at bounding box center [332, 217] width 115 height 17
click at [268, 220] on input "Park Poente Viamão" at bounding box center [261, 216] width 13 height 13
checkbox input "true"
click at [451, 281] on icon "button" at bounding box center [454, 284] width 16 height 16
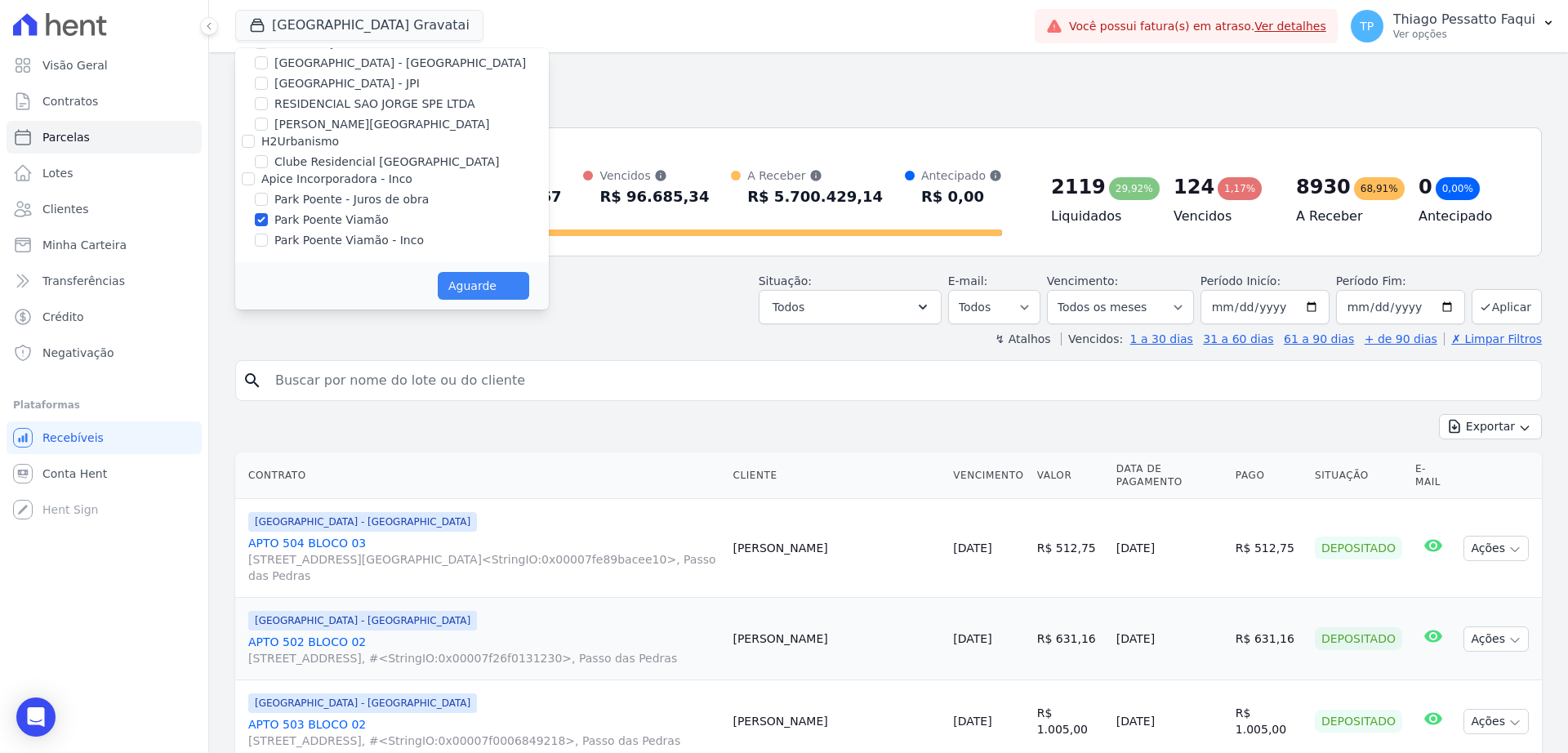
select select
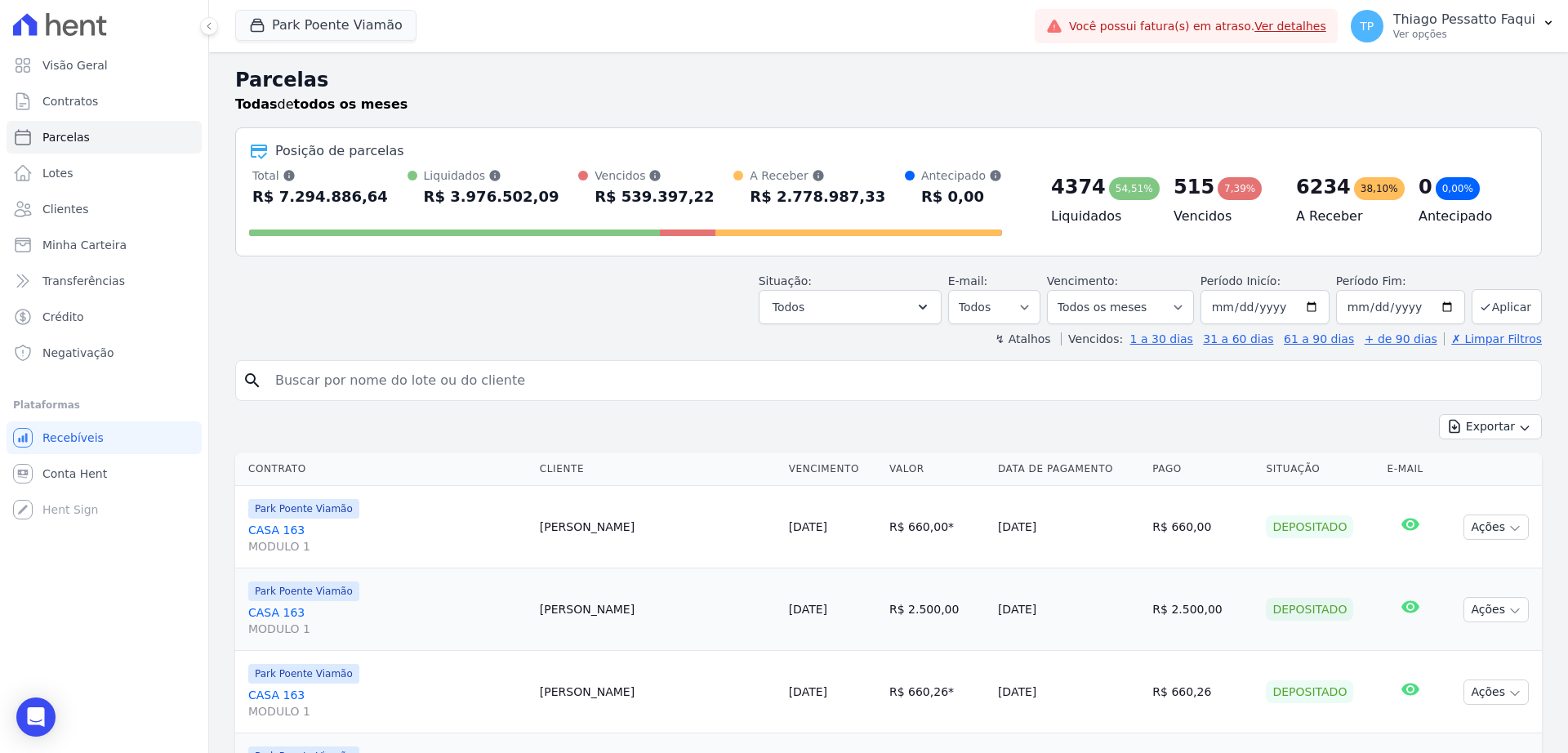
click at [745, 133] on div "Posição de parcelas Total Soma das parcelas pagas, vencidas, em aberto e agenda…" at bounding box center [889, 192] width 1307 height 129
click at [327, 28] on button "Park Poente Viamão" at bounding box center [327, 25] width 182 height 31
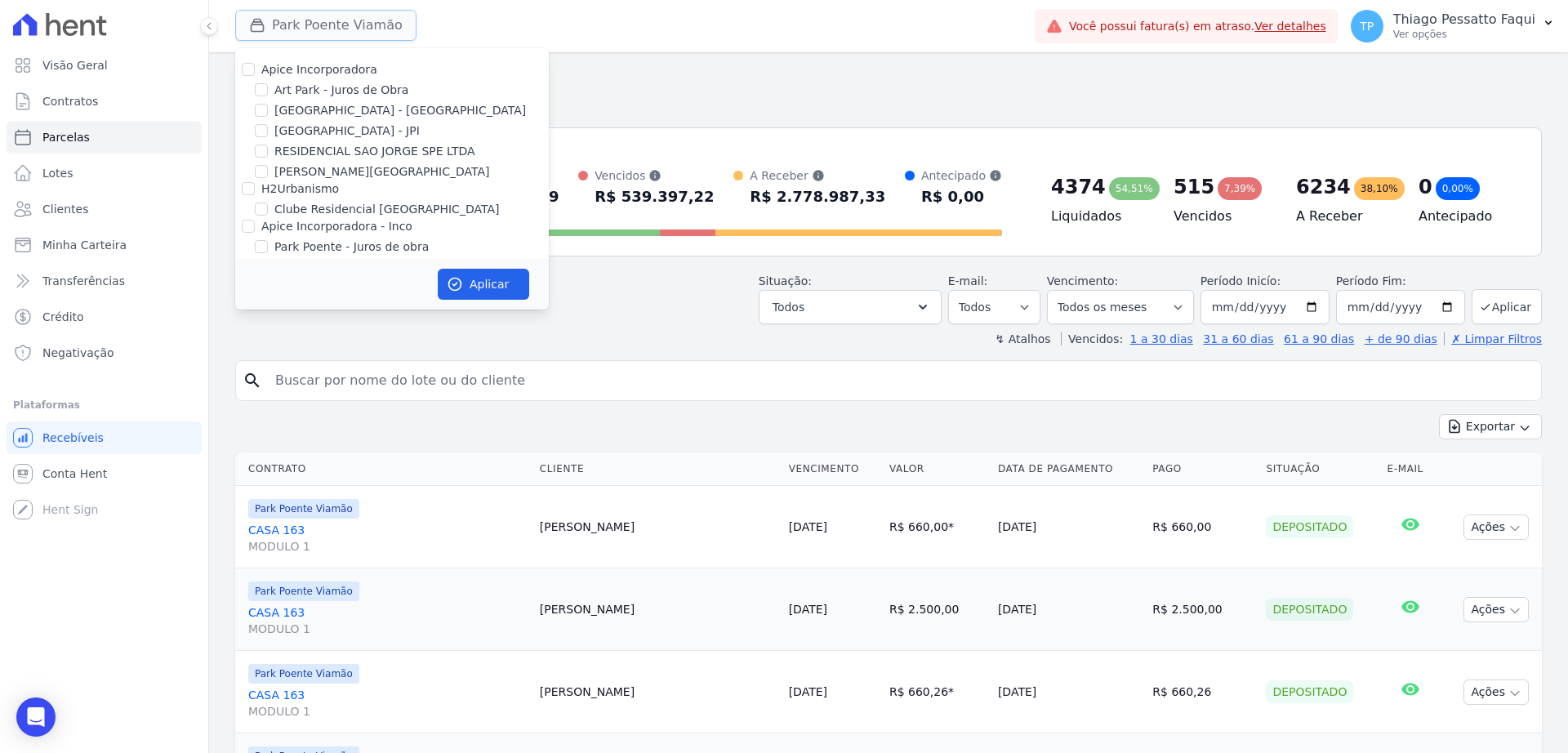
click at [327, 28] on button "Park Poente Viamão" at bounding box center [327, 25] width 182 height 31
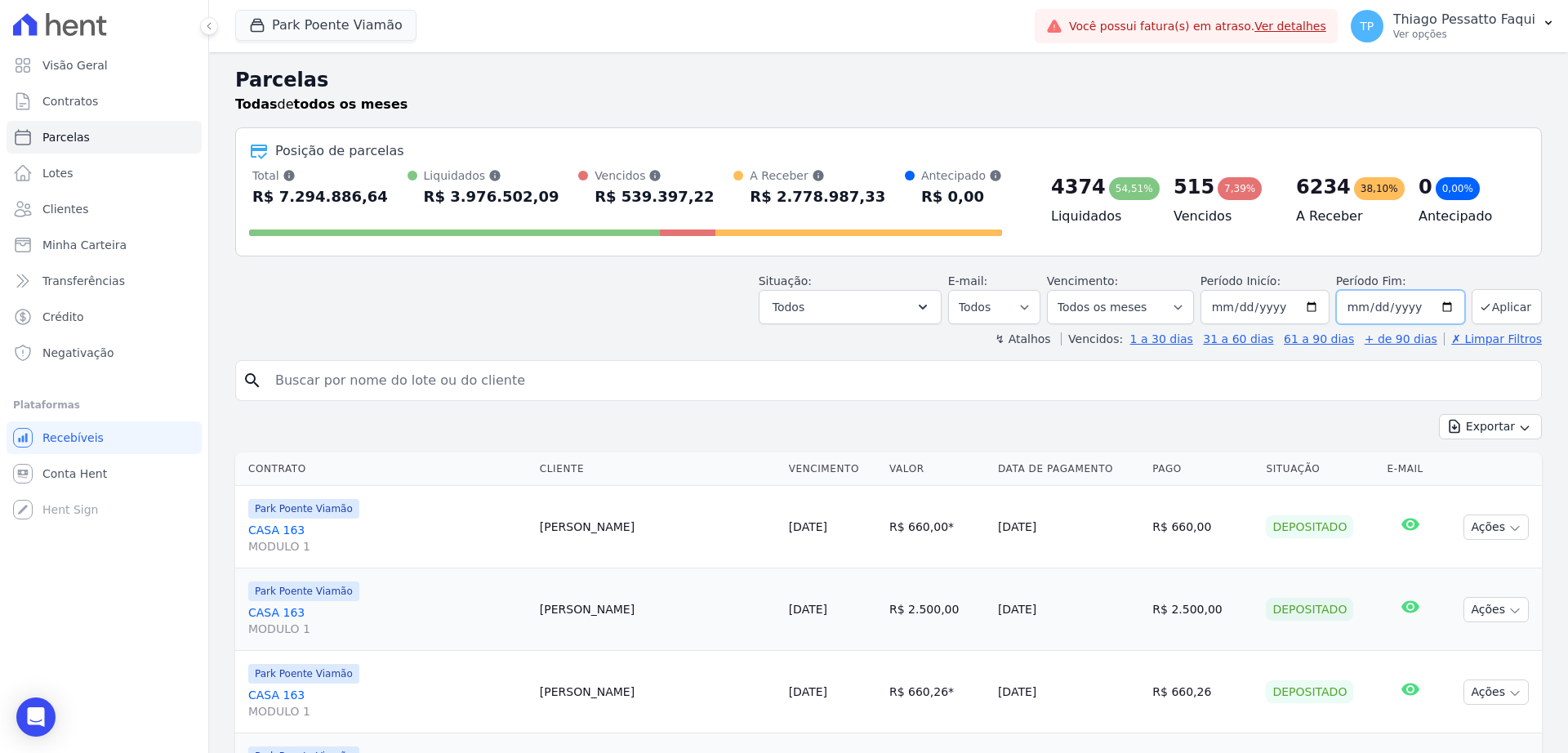
click at [1429, 302] on input "2025-10-02" at bounding box center [1400, 307] width 129 height 34
type input "2025-01-29"
click at [1486, 317] on button "Aplicar" at bounding box center [1507, 307] width 70 height 35
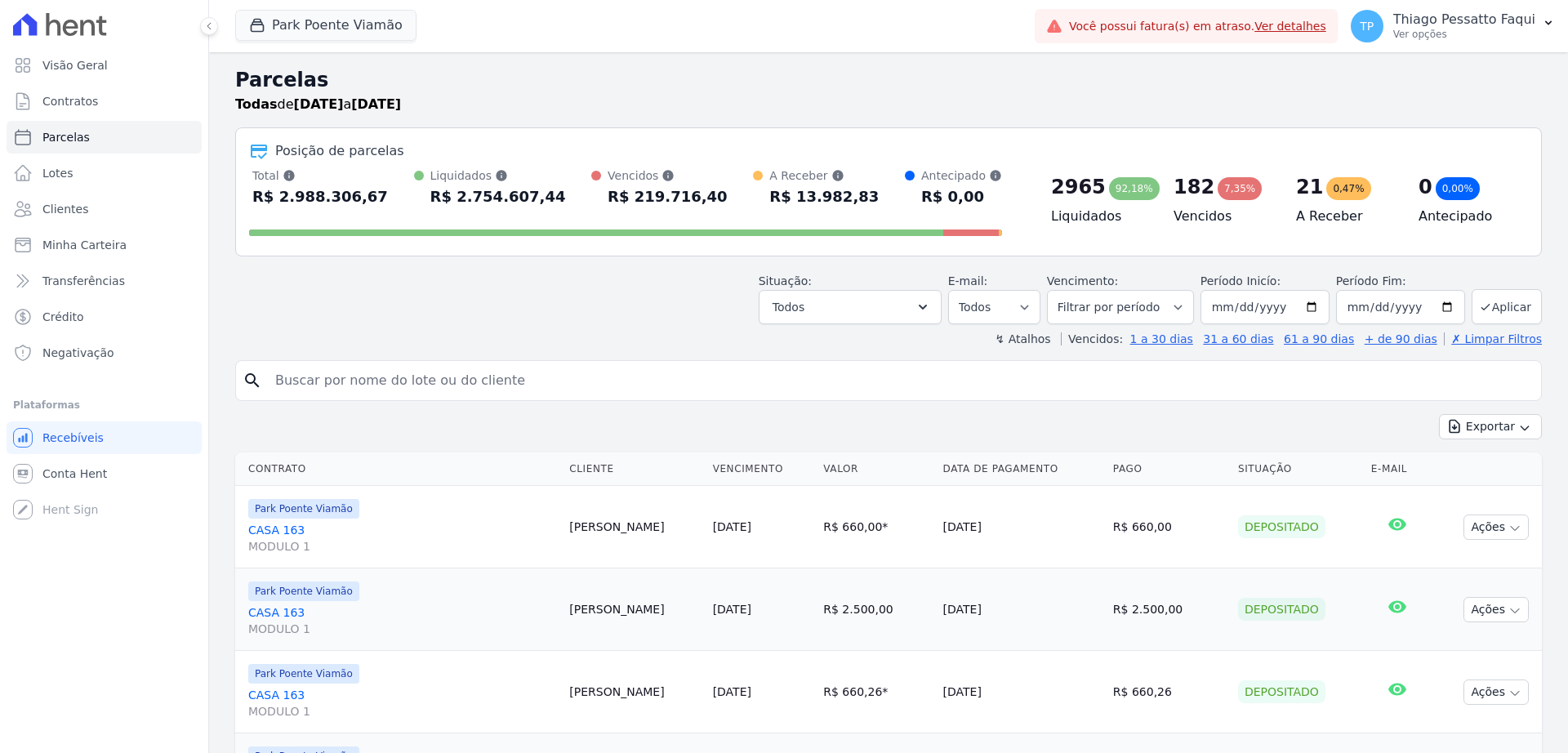
select select
click at [337, 18] on button "Park Poente Viamão" at bounding box center [327, 25] width 182 height 31
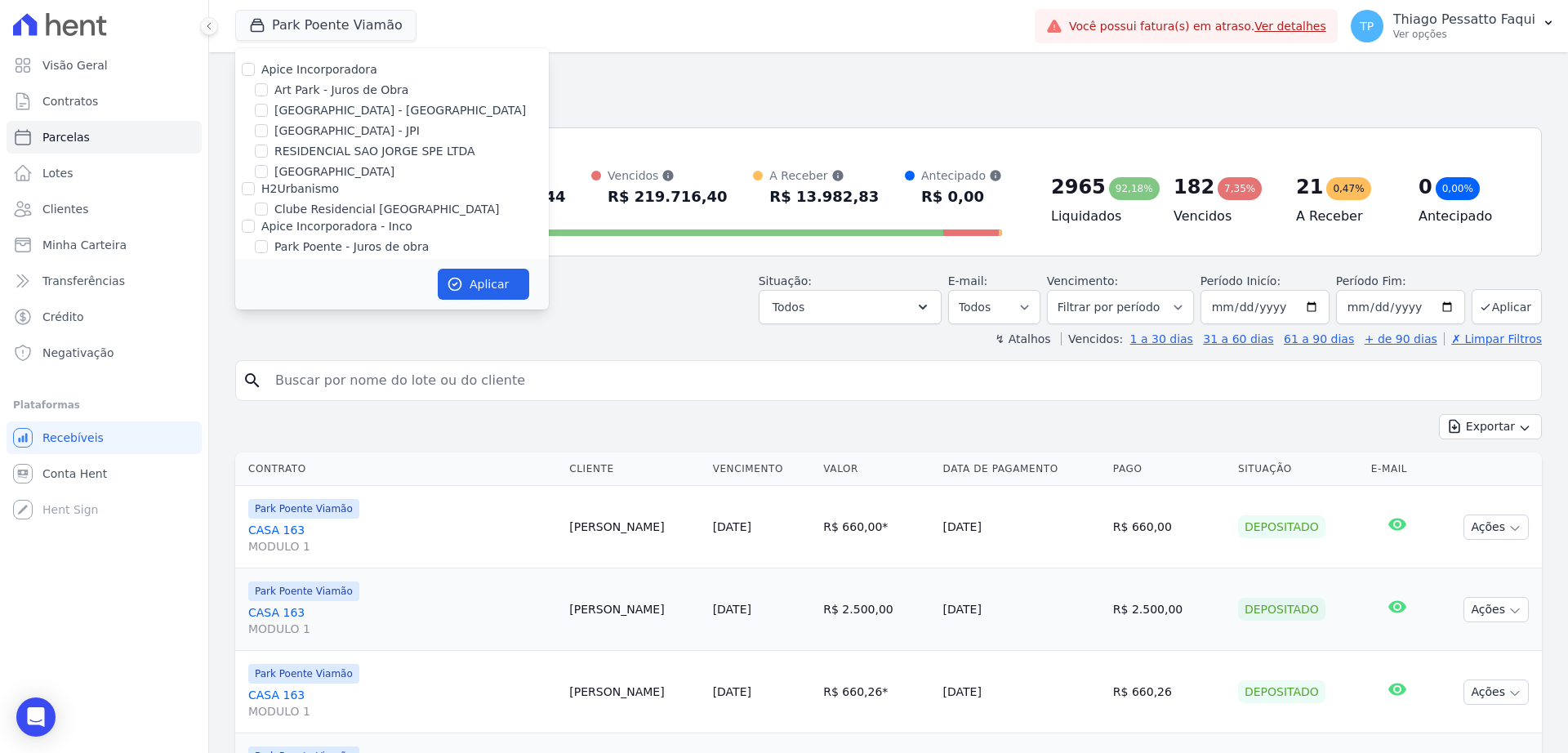
click at [302, 116] on label "[GEOGRAPHIC_DATA] - [GEOGRAPHIC_DATA]" at bounding box center [400, 110] width 252 height 17
click at [268, 116] on input "[GEOGRAPHIC_DATA] - [GEOGRAPHIC_DATA]" at bounding box center [261, 110] width 13 height 13
checkbox input "true"
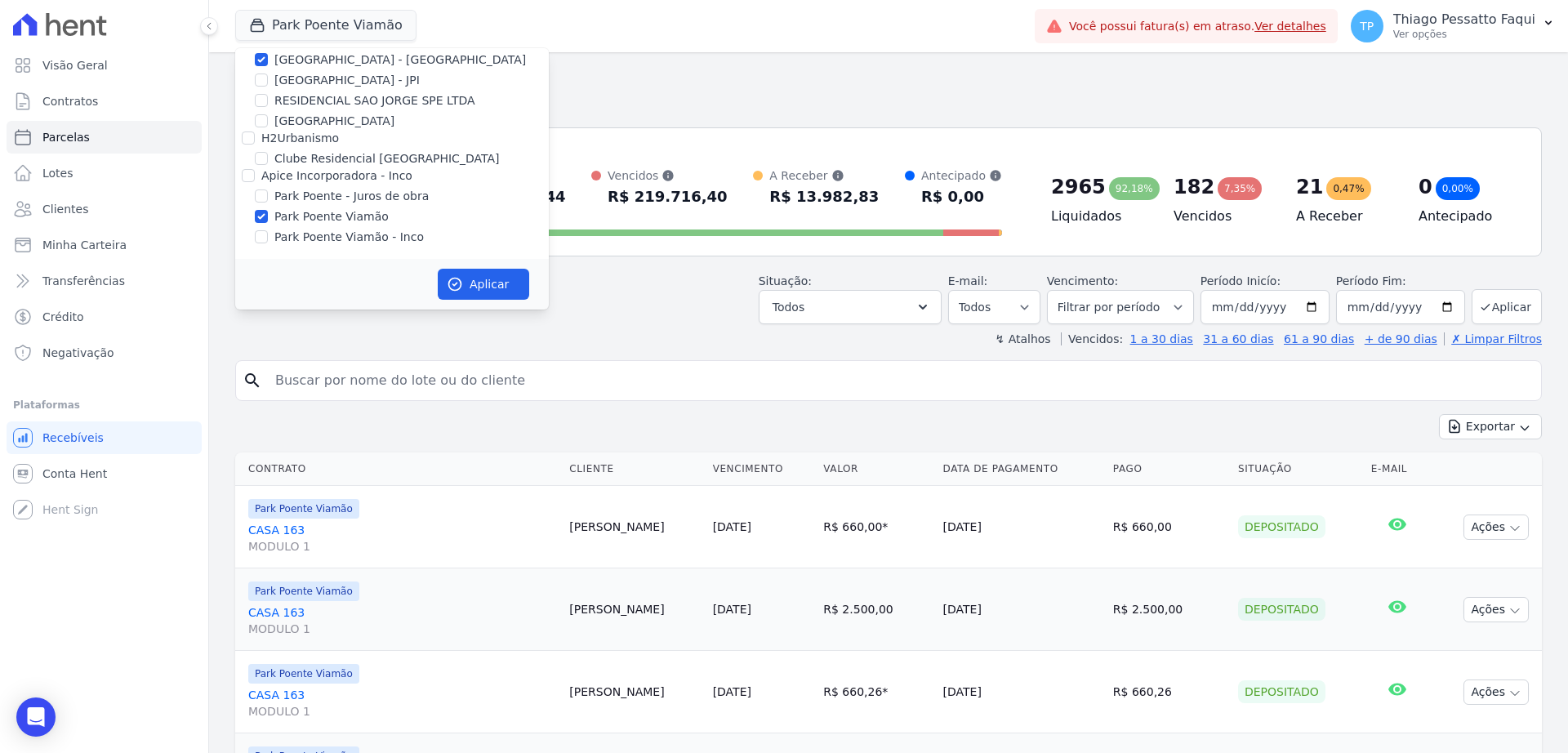
click at [346, 214] on label "Park Poente Viamão" at bounding box center [332, 217] width 115 height 17
click at [268, 214] on input "Park Poente Viamão" at bounding box center [261, 216] width 13 height 13
checkbox input "false"
click at [478, 286] on button "Aplicar" at bounding box center [483, 284] width 92 height 31
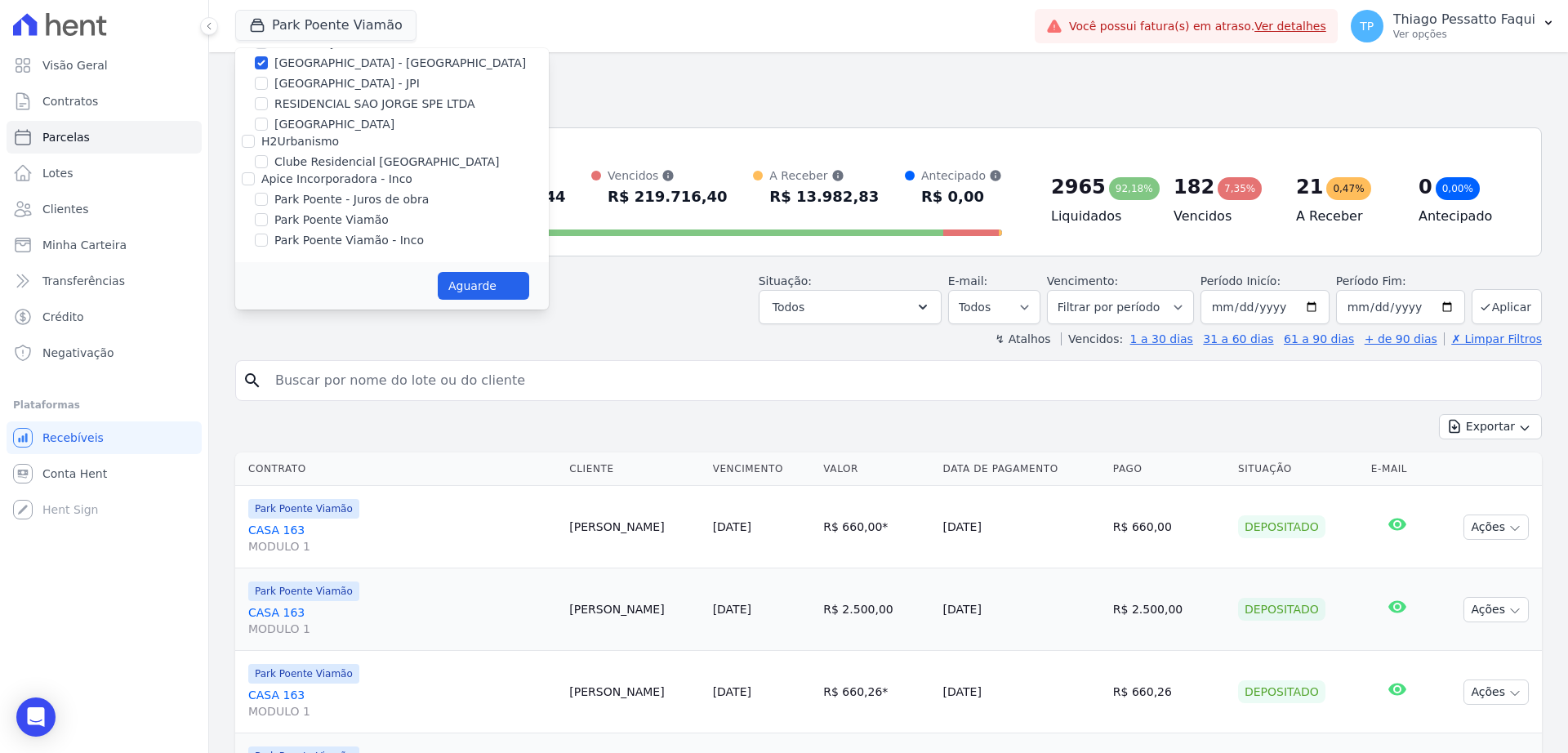
select select
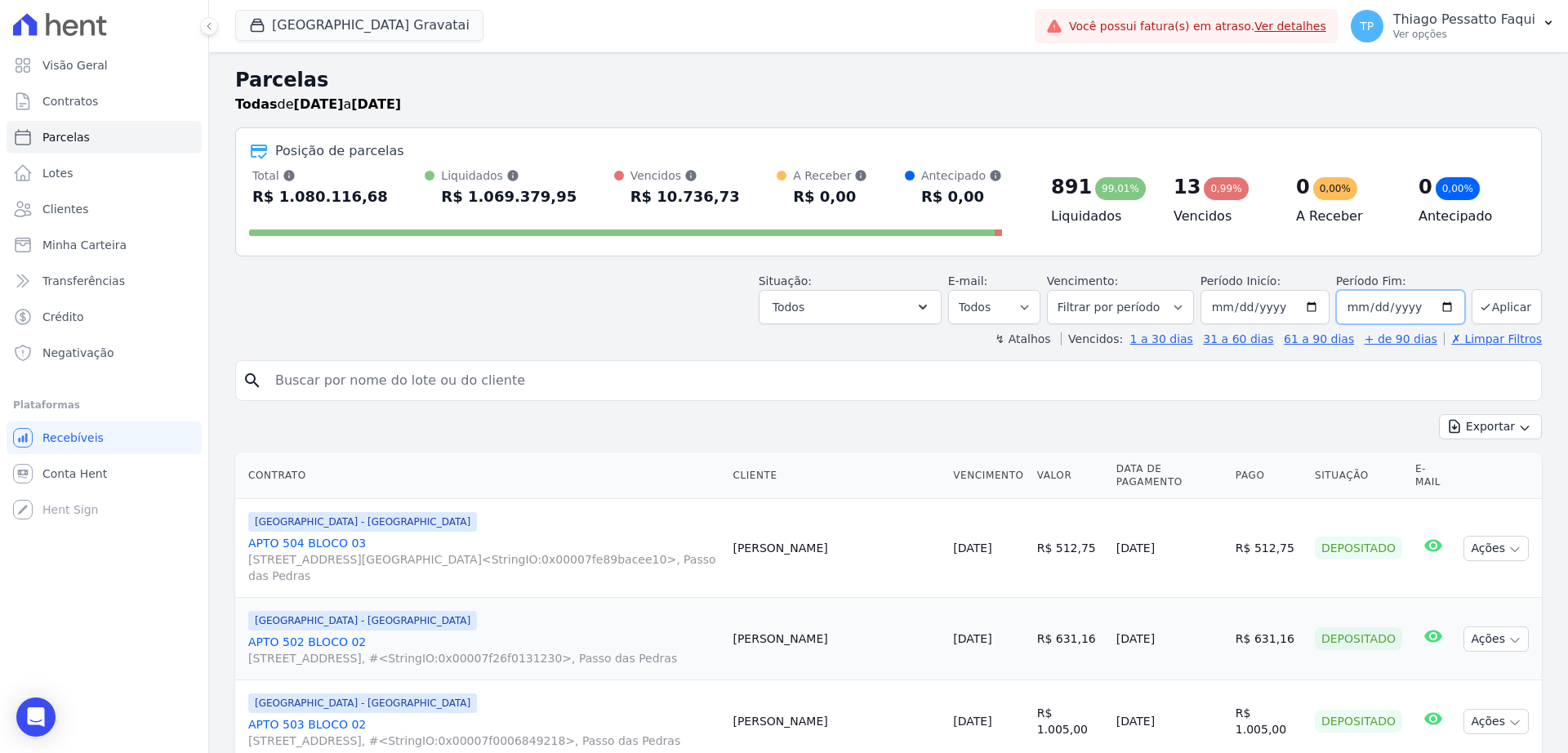
click at [1443, 299] on input "[DATE]" at bounding box center [1400, 307] width 129 height 34
click at [1407, 302] on input "2025-01-29" at bounding box center [1400, 307] width 129 height 34
click at [1431, 299] on input "2025-01-29" at bounding box center [1400, 307] width 129 height 34
type input "[DATE]"
click at [1507, 298] on button "Aplicar" at bounding box center [1507, 307] width 70 height 35
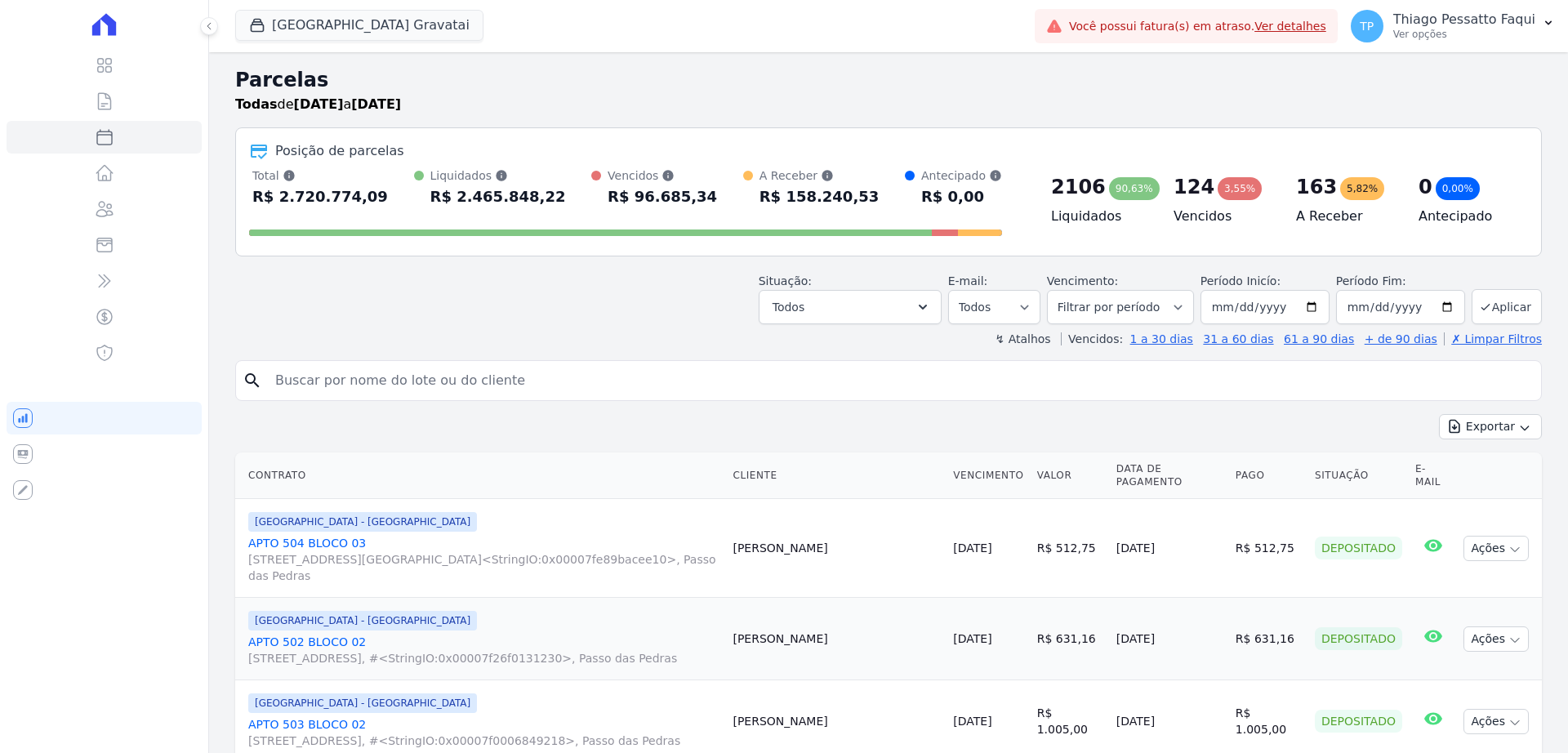
select select
